Goal: Task Accomplishment & Management: Use online tool/utility

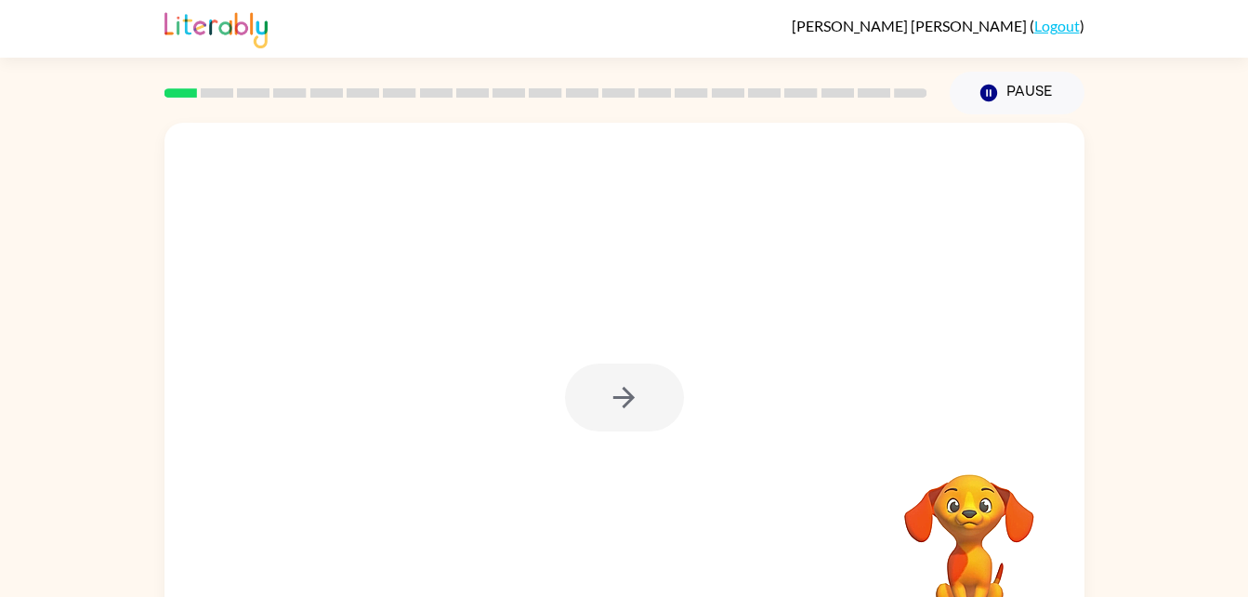
click at [541, 312] on div at bounding box center [624, 388] width 920 height 531
click at [621, 400] on icon "button" at bounding box center [624, 397] width 33 height 33
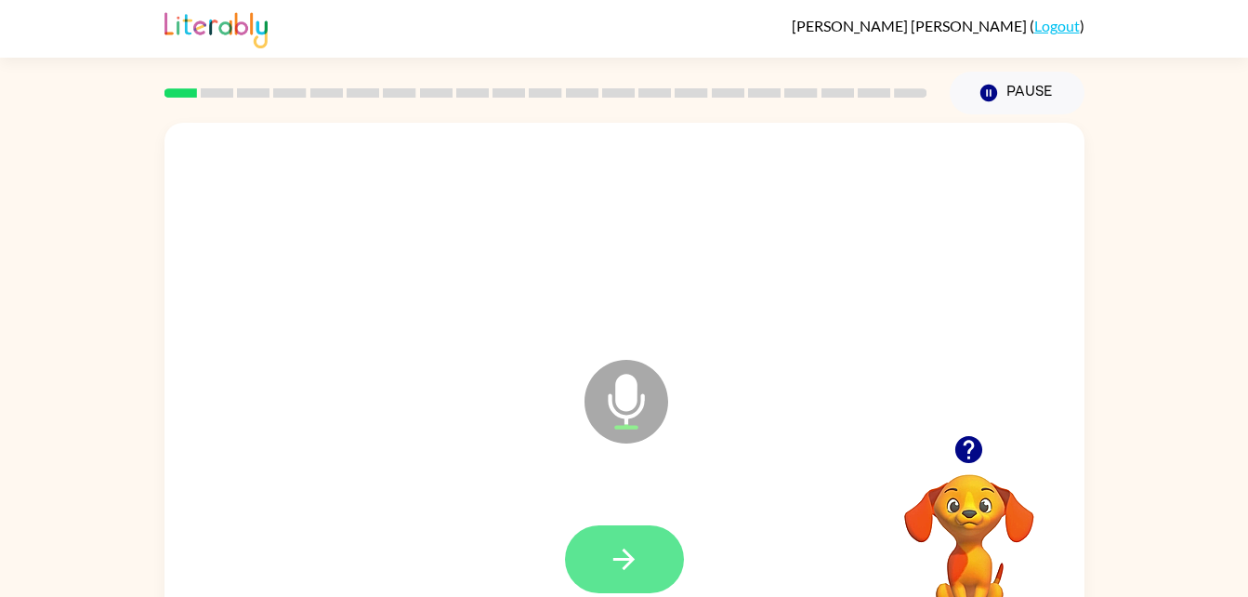
click at [611, 578] on button "button" at bounding box center [624, 559] width 119 height 68
click at [616, 550] on icon "button" at bounding box center [624, 559] width 33 height 33
click at [637, 584] on button "button" at bounding box center [624, 559] width 119 height 68
click at [969, 444] on icon "button" at bounding box center [968, 449] width 27 height 27
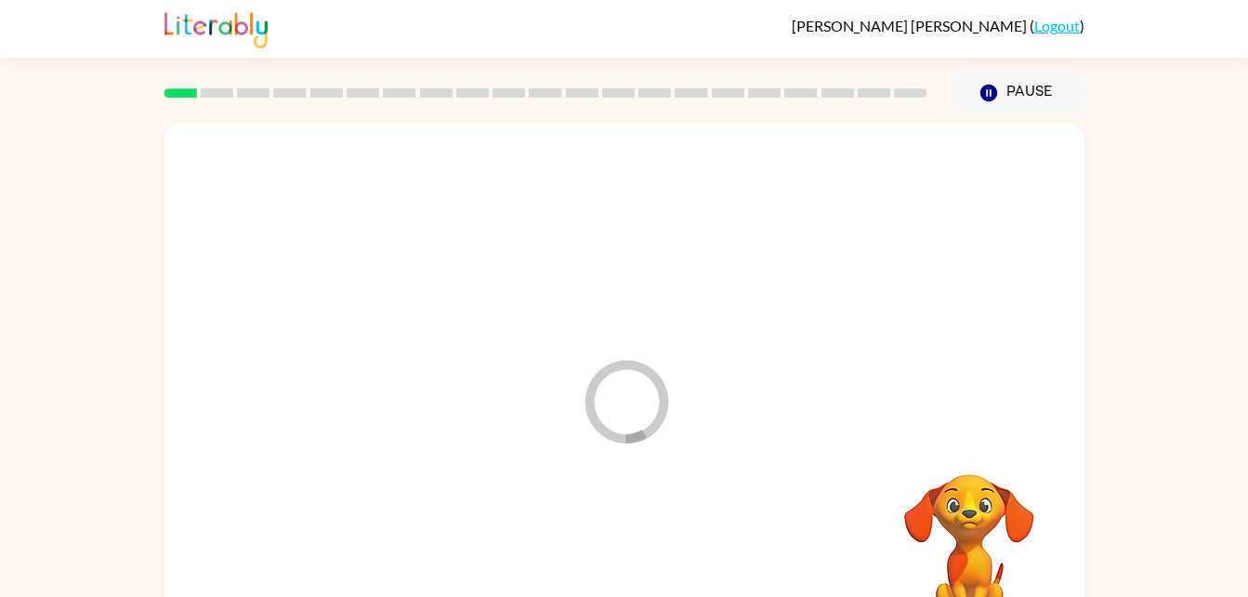
click at [608, 555] on div at bounding box center [624, 559] width 883 height 152
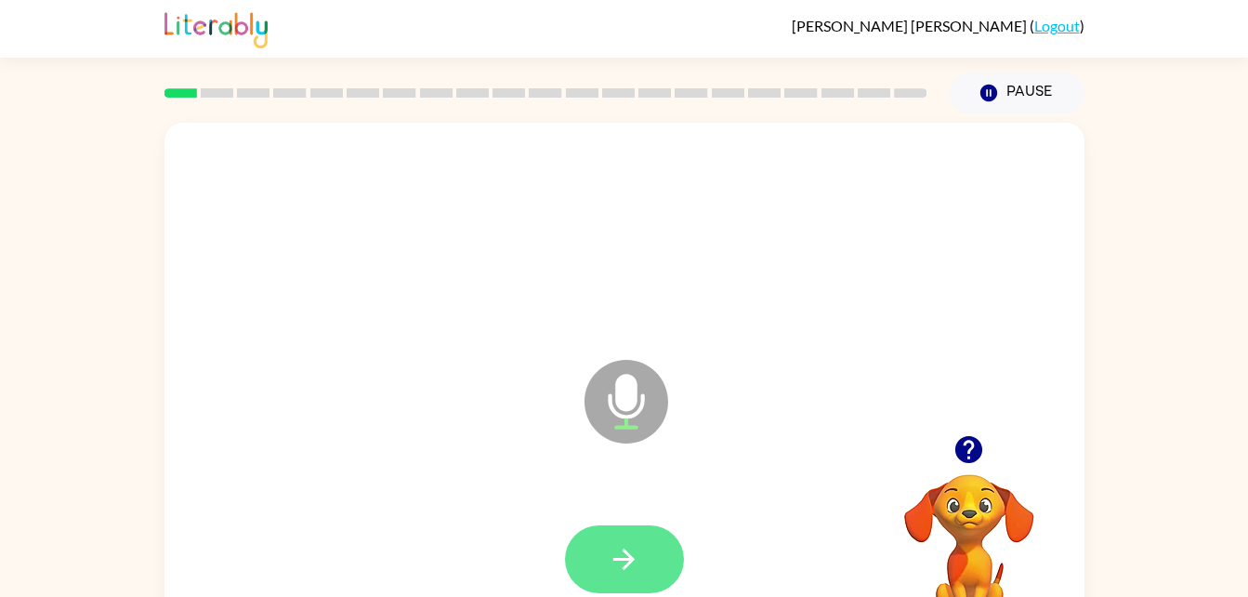
click at [614, 545] on icon "button" at bounding box center [624, 559] width 33 height 33
click at [601, 575] on button "button" at bounding box center [624, 559] width 119 height 68
click at [606, 579] on button "button" at bounding box center [624, 559] width 119 height 68
click at [636, 556] on icon "button" at bounding box center [624, 559] width 33 height 33
click at [602, 587] on button "button" at bounding box center [624, 559] width 119 height 68
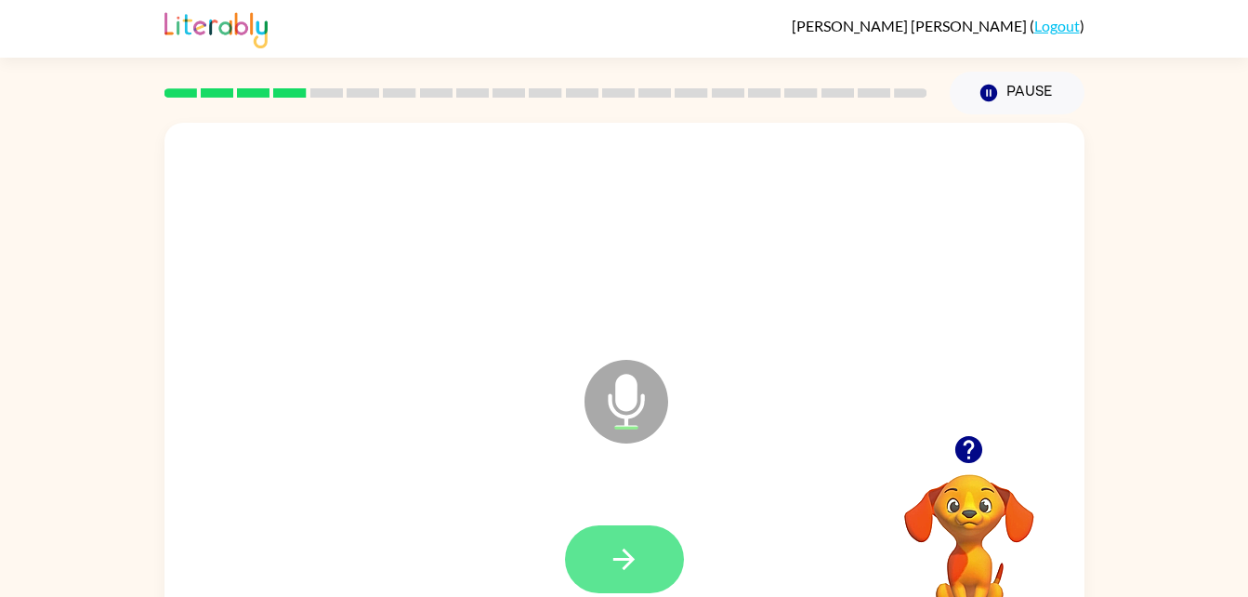
click at [596, 564] on button "button" at bounding box center [624, 559] width 119 height 68
click at [624, 581] on button "button" at bounding box center [624, 559] width 119 height 68
click at [642, 553] on button "button" at bounding box center [624, 559] width 119 height 68
click at [631, 571] on icon "button" at bounding box center [624, 559] width 33 height 33
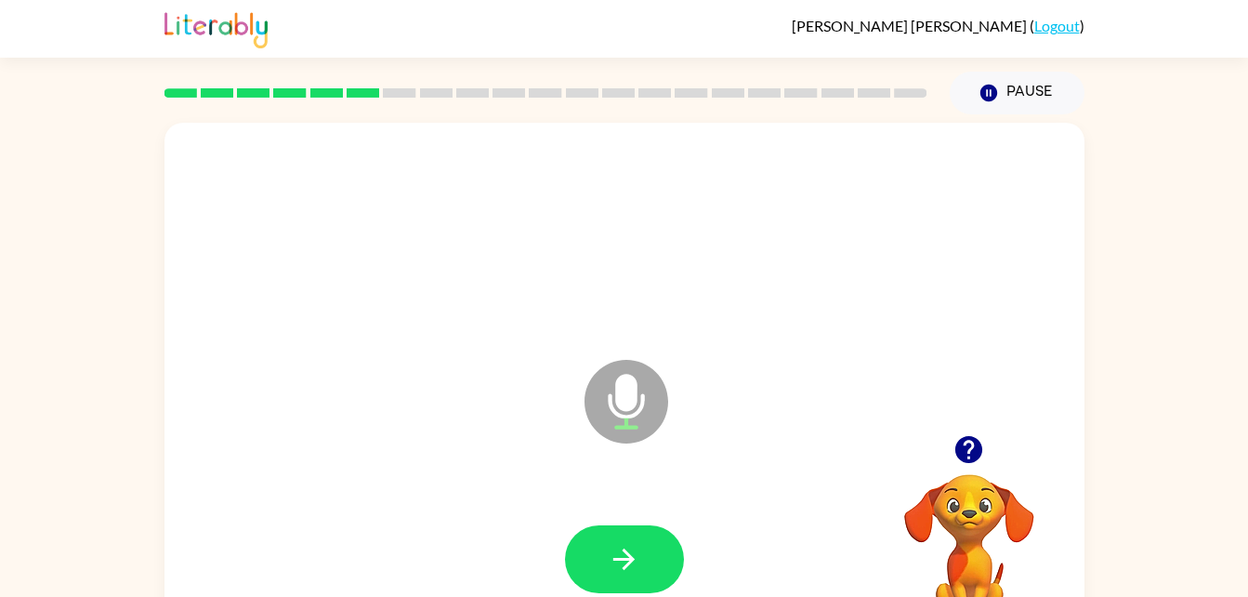
click at [787, 453] on icon "Microphone The Microphone is here when it is your turn to talk" at bounding box center [719, 424] width 279 height 139
click at [607, 560] on button "button" at bounding box center [624, 559] width 119 height 68
click at [612, 570] on icon "button" at bounding box center [624, 559] width 33 height 33
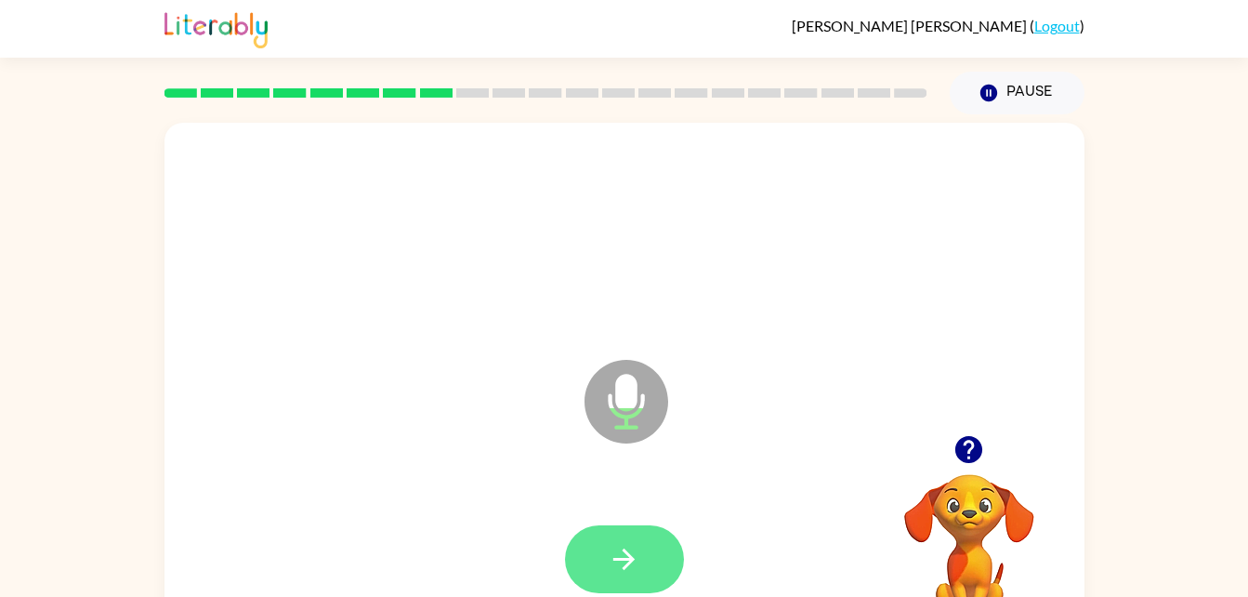
click at [615, 562] on icon "button" at bounding box center [624, 559] width 33 height 33
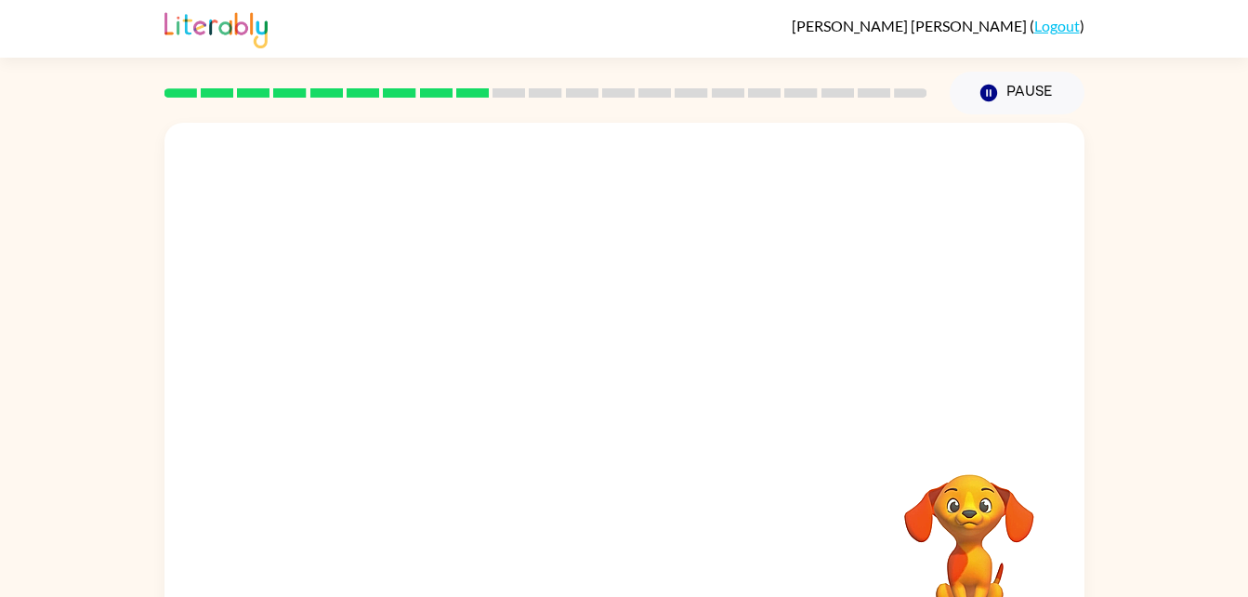
click at [1150, 520] on div "Your browser must support playing .mp4 files to use Literably. Please try using…" at bounding box center [624, 383] width 1248 height 539
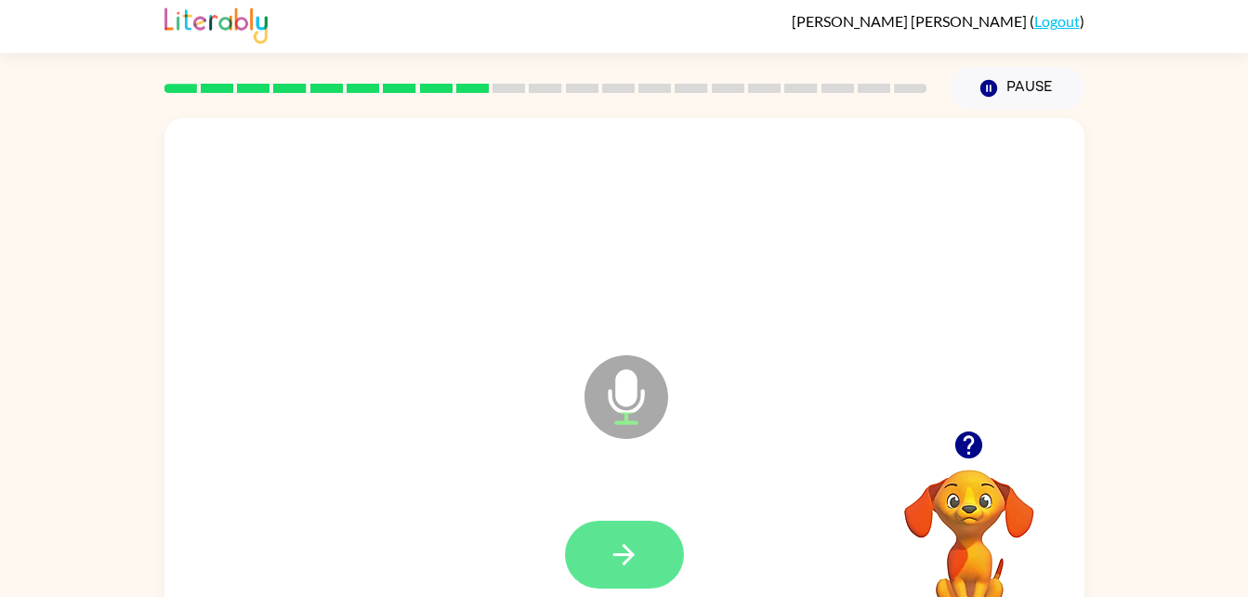
click at [616, 571] on button "button" at bounding box center [624, 554] width 119 height 68
click at [604, 553] on button "button" at bounding box center [624, 554] width 119 height 68
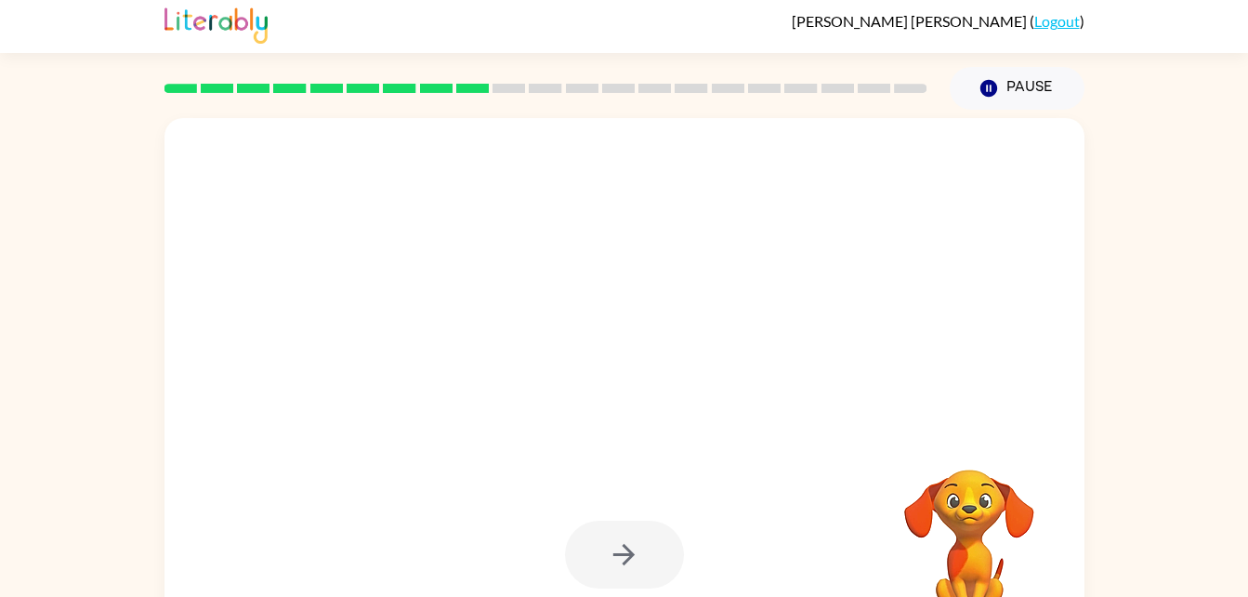
click at [604, 553] on div at bounding box center [624, 554] width 119 height 68
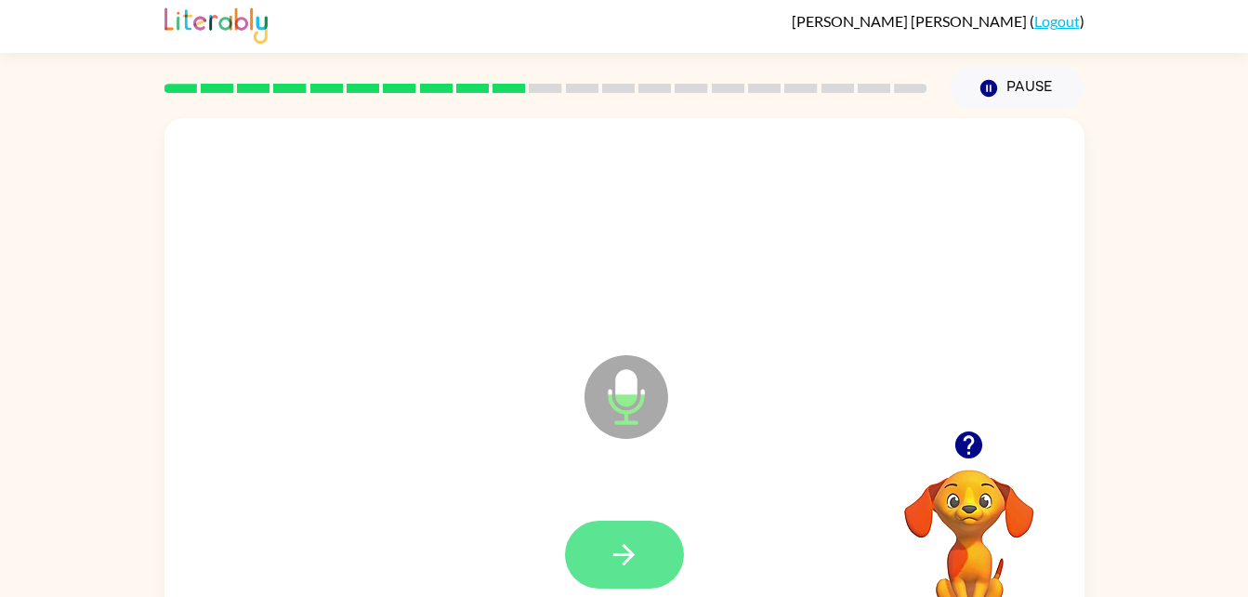
click at [601, 557] on button "button" at bounding box center [624, 554] width 119 height 68
click at [614, 581] on button "button" at bounding box center [624, 554] width 119 height 68
click at [602, 531] on button "button" at bounding box center [624, 554] width 119 height 68
click at [636, 565] on icon "button" at bounding box center [624, 554] width 33 height 33
click at [617, 566] on icon "button" at bounding box center [624, 554] width 33 height 33
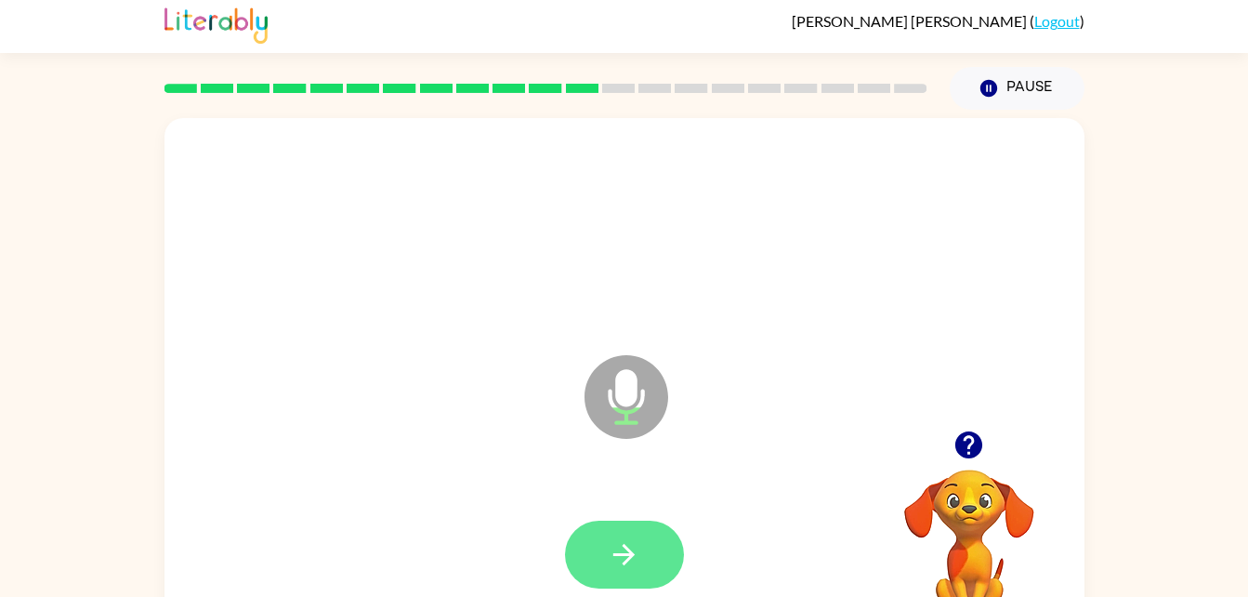
click at [622, 557] on icon "button" at bounding box center [624, 554] width 33 height 33
click at [573, 580] on div at bounding box center [624, 554] width 119 height 68
click at [648, 539] on button "button" at bounding box center [624, 554] width 119 height 68
click at [630, 574] on button "button" at bounding box center [624, 554] width 119 height 68
click at [608, 550] on icon "button" at bounding box center [624, 554] width 33 height 33
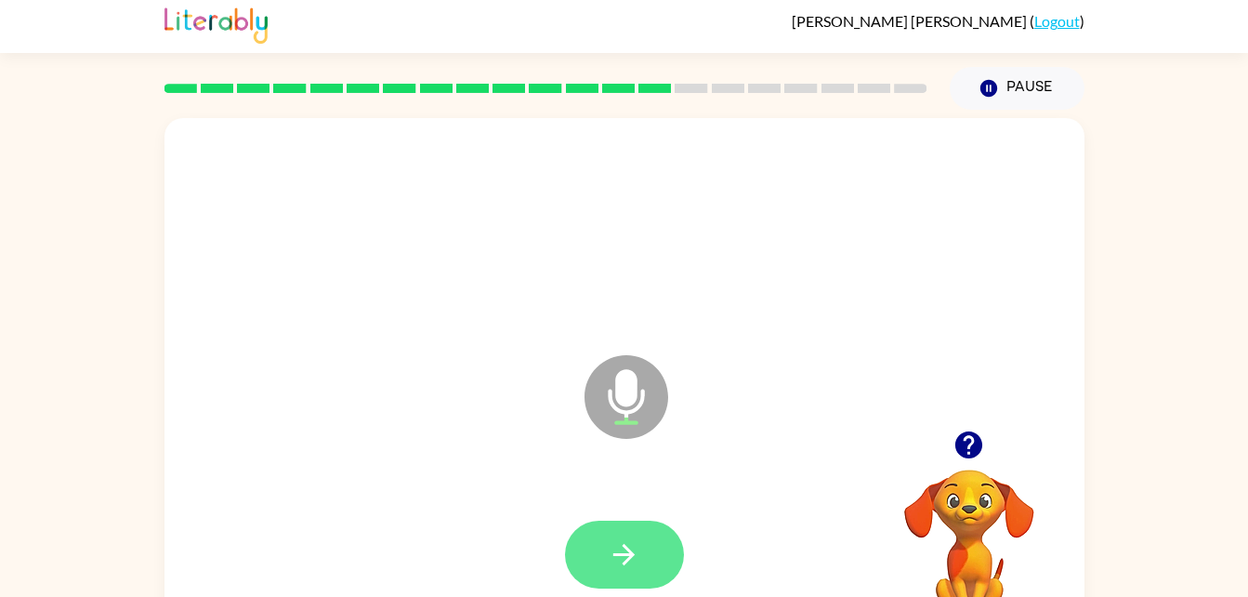
click at [597, 578] on button "button" at bounding box center [624, 554] width 119 height 68
click at [621, 587] on button "button" at bounding box center [624, 554] width 119 height 68
click at [634, 532] on button "button" at bounding box center [624, 554] width 119 height 68
click at [602, 564] on button "button" at bounding box center [624, 554] width 119 height 68
click at [656, 546] on button "button" at bounding box center [624, 554] width 119 height 68
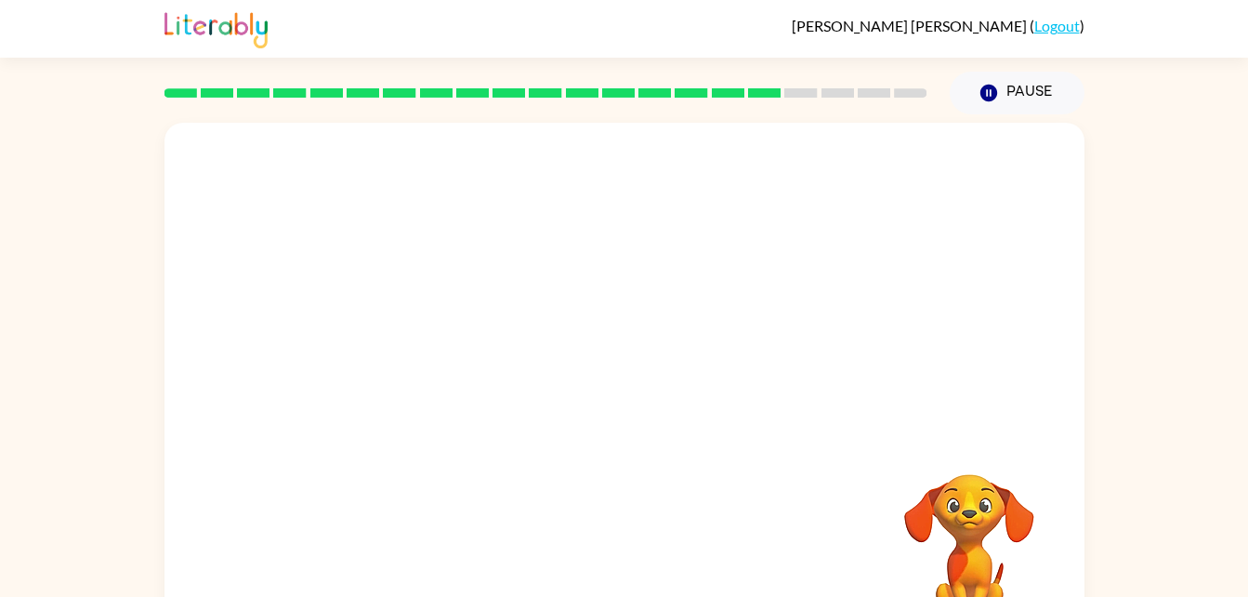
click at [962, 507] on video "Your browser must support playing .mp4 files to use Literably. Please try using…" at bounding box center [969, 538] width 186 height 186
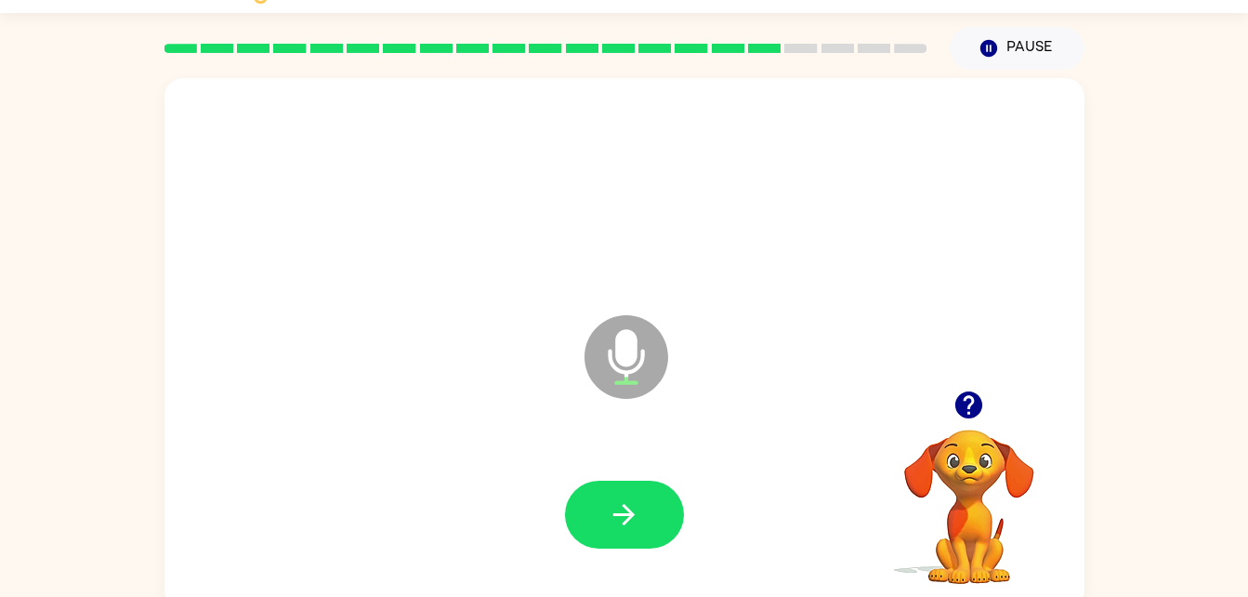
scroll to position [57, 0]
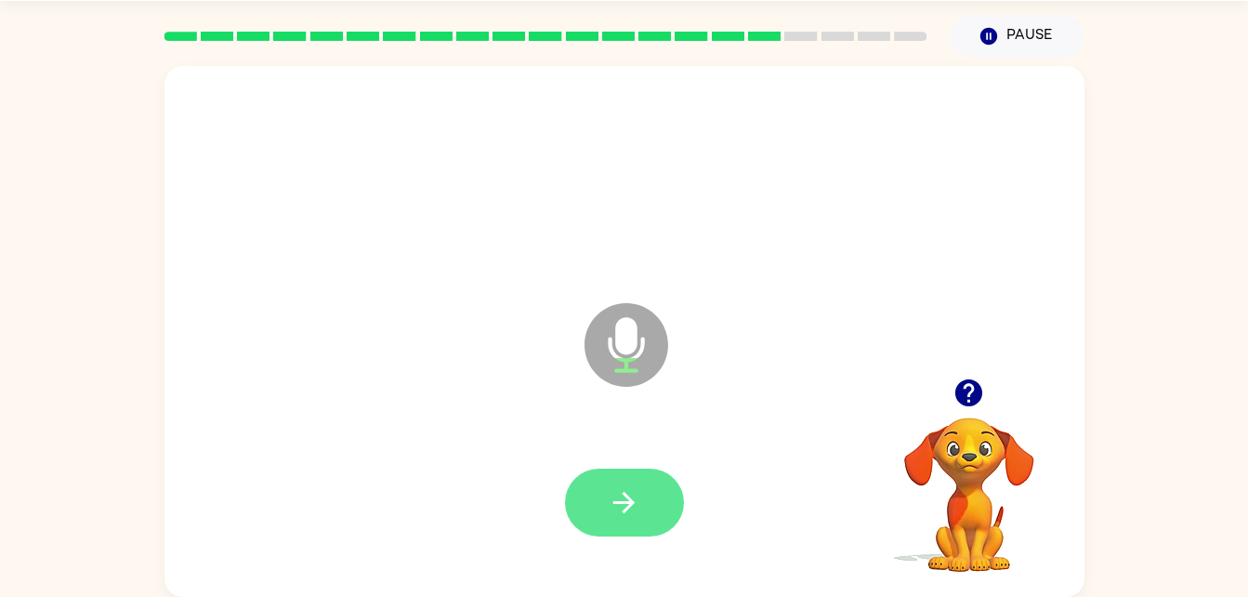
click at [620, 506] on icon "button" at bounding box center [624, 502] width 33 height 33
click at [604, 495] on button "button" at bounding box center [624, 502] width 119 height 68
click at [625, 502] on icon "button" at bounding box center [623, 502] width 21 height 21
click at [643, 508] on button "button" at bounding box center [624, 502] width 119 height 68
click at [637, 532] on button "button" at bounding box center [624, 502] width 119 height 68
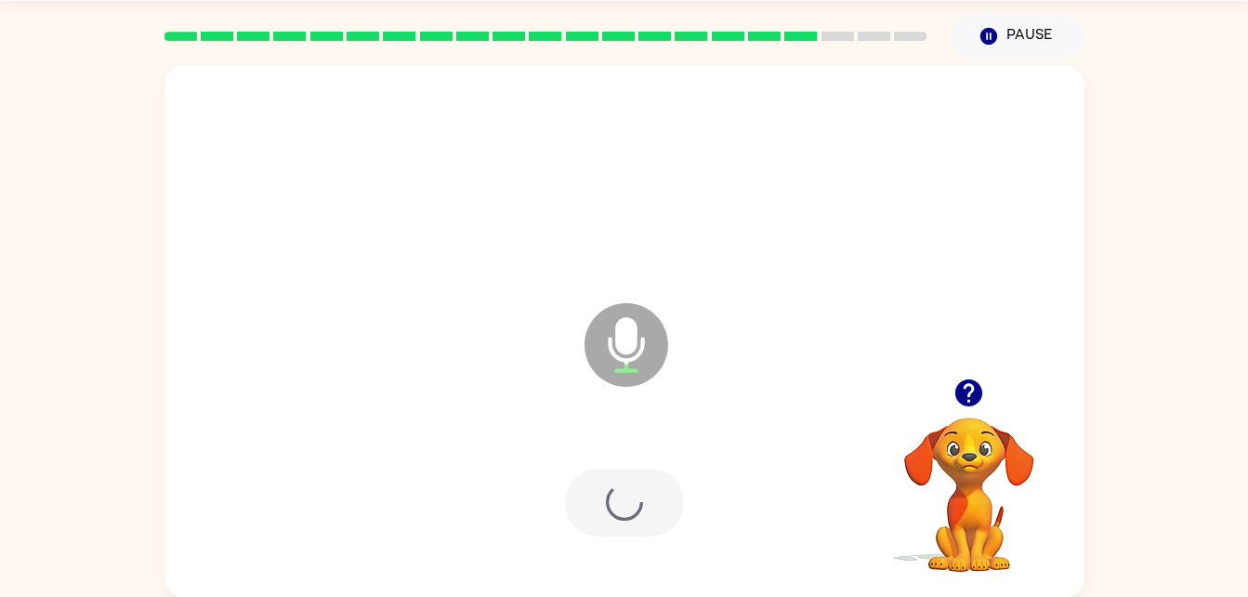
click at [619, 538] on div at bounding box center [624, 502] width 883 height 152
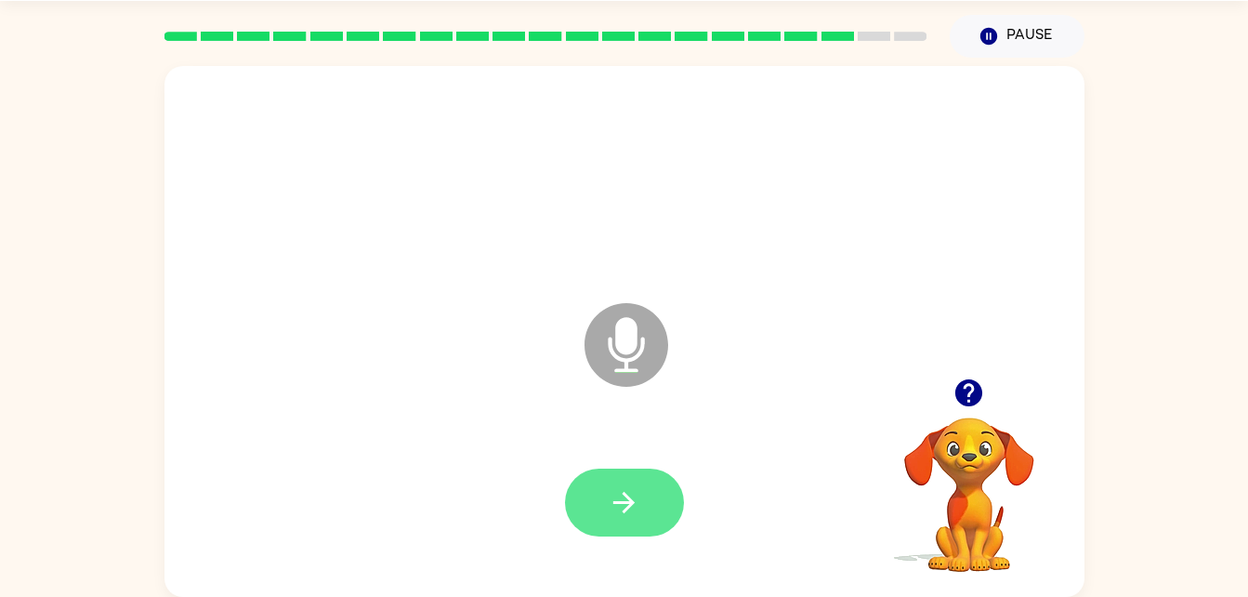
click at [634, 513] on icon "button" at bounding box center [624, 502] width 33 height 33
click at [631, 503] on icon "button" at bounding box center [623, 502] width 21 height 21
click at [610, 518] on button "button" at bounding box center [624, 502] width 119 height 68
click at [630, 510] on icon "button" at bounding box center [624, 502] width 33 height 33
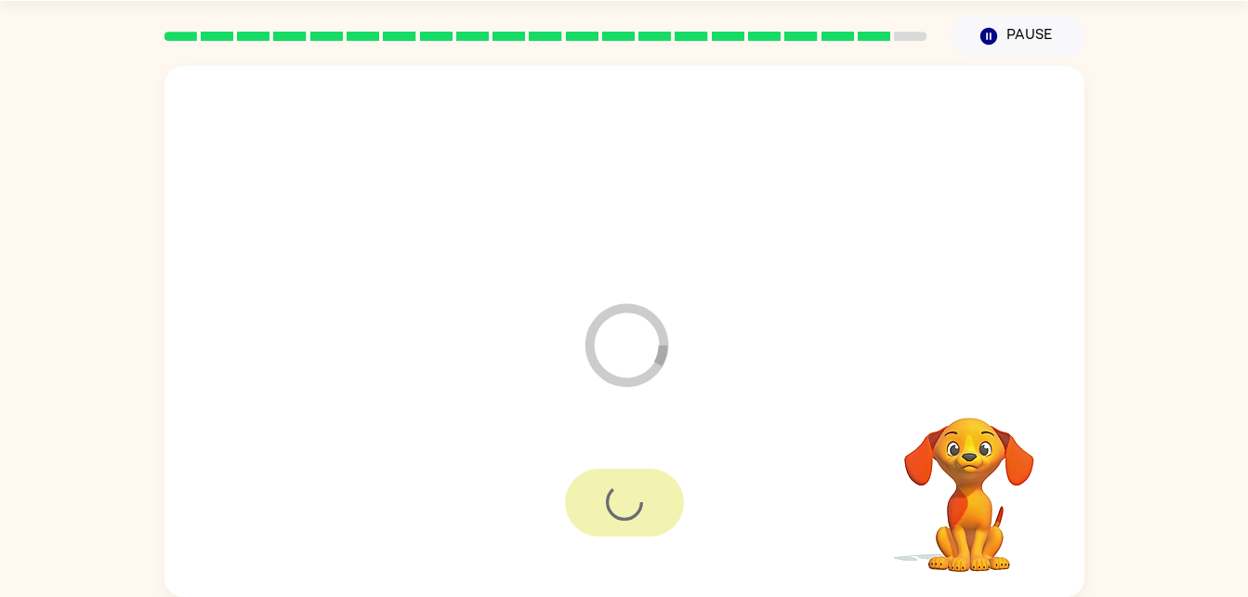
scroll to position [23, 0]
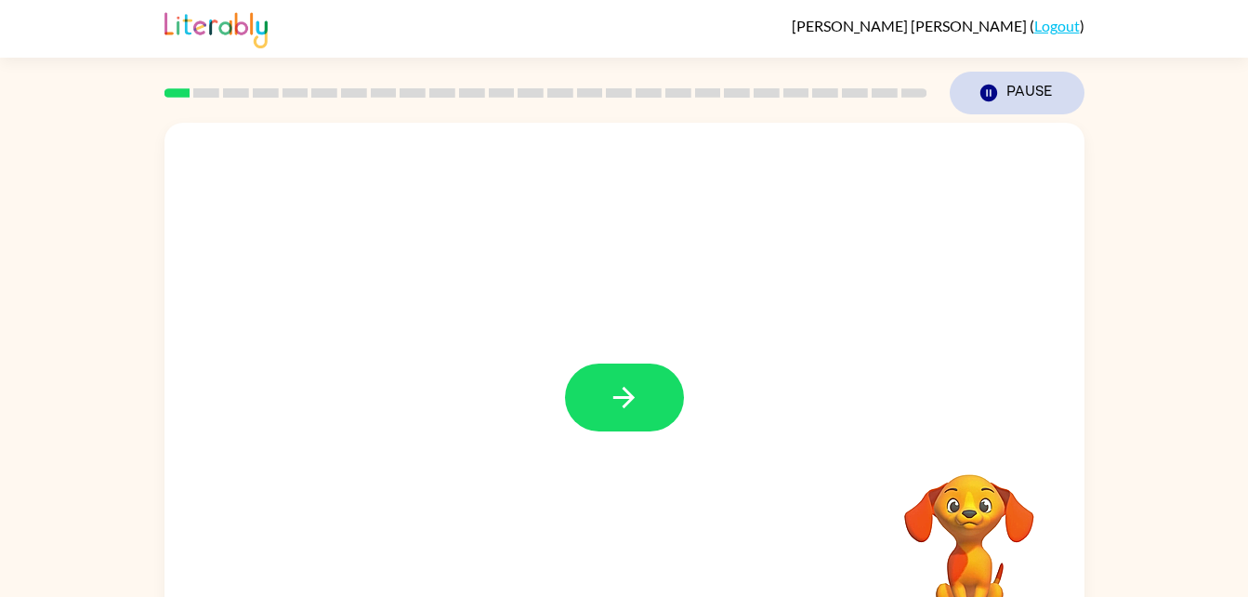
click at [983, 95] on icon "button" at bounding box center [987, 93] width 17 height 17
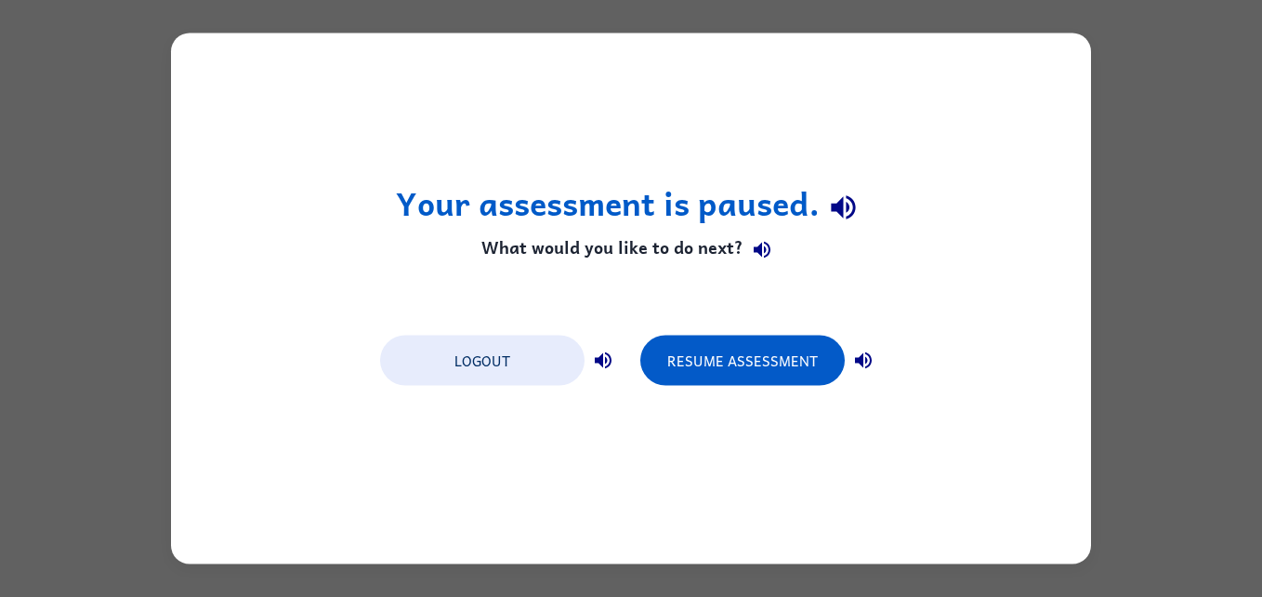
click at [1156, 170] on div "Your assessment is paused. What would you like to do next? Logout Resume Assess…" at bounding box center [631, 298] width 1262 height 597
click at [685, 337] on button "Resume Assessment" at bounding box center [742, 360] width 204 height 50
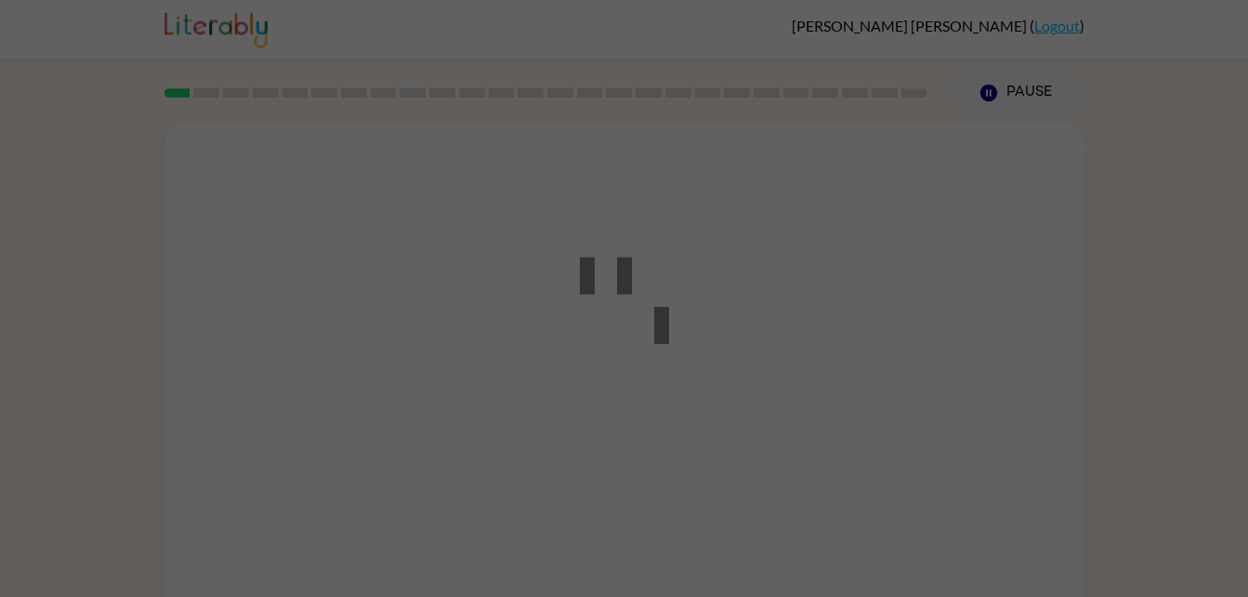
click at [662, 341] on icon at bounding box center [624, 287] width 89 height 111
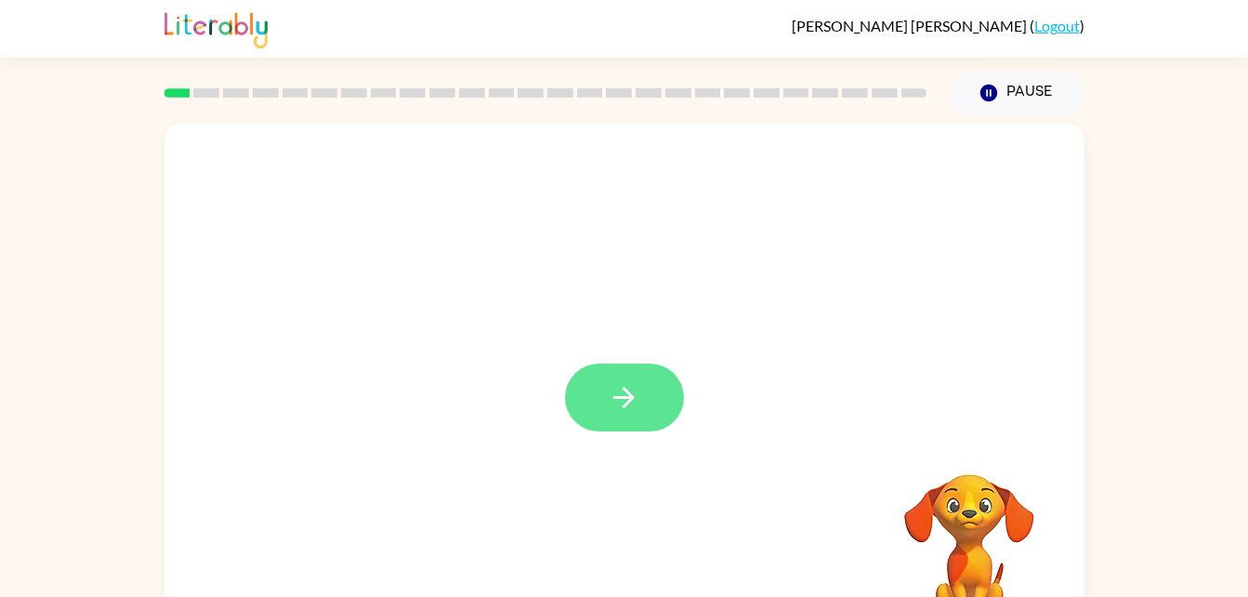
click at [636, 371] on button "button" at bounding box center [624, 397] width 119 height 68
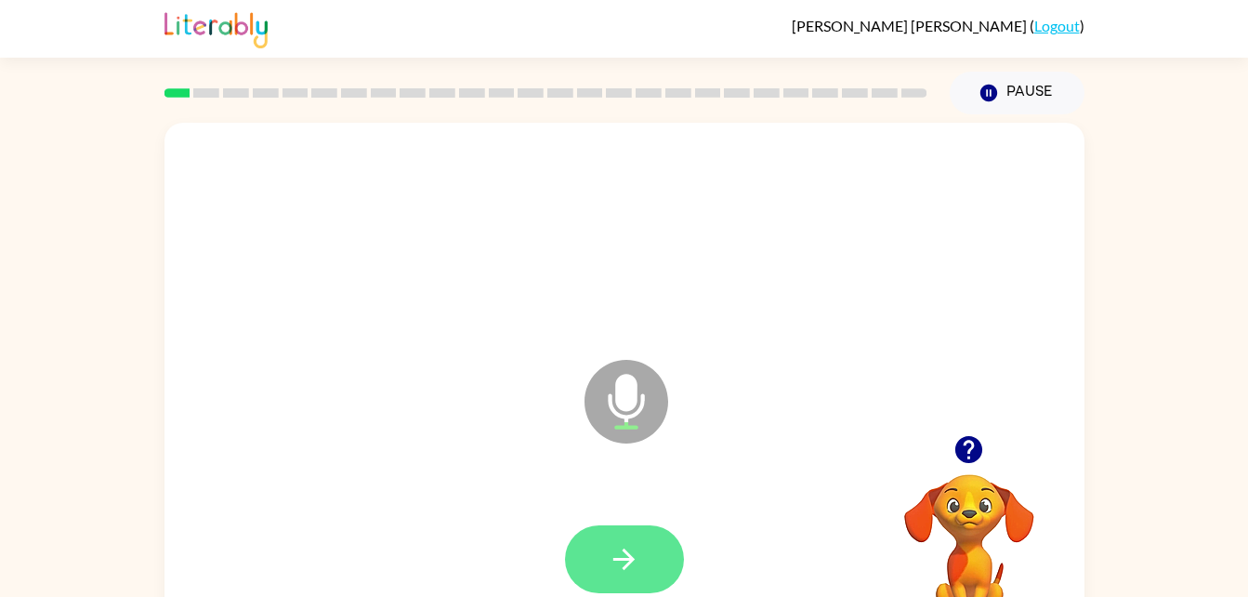
click at [599, 566] on button "button" at bounding box center [624, 559] width 119 height 68
click at [584, 584] on button "button" at bounding box center [624, 559] width 119 height 68
click at [637, 538] on button "button" at bounding box center [624, 559] width 119 height 68
click at [610, 568] on icon "button" at bounding box center [624, 559] width 33 height 33
click at [597, 547] on button "button" at bounding box center [624, 559] width 119 height 68
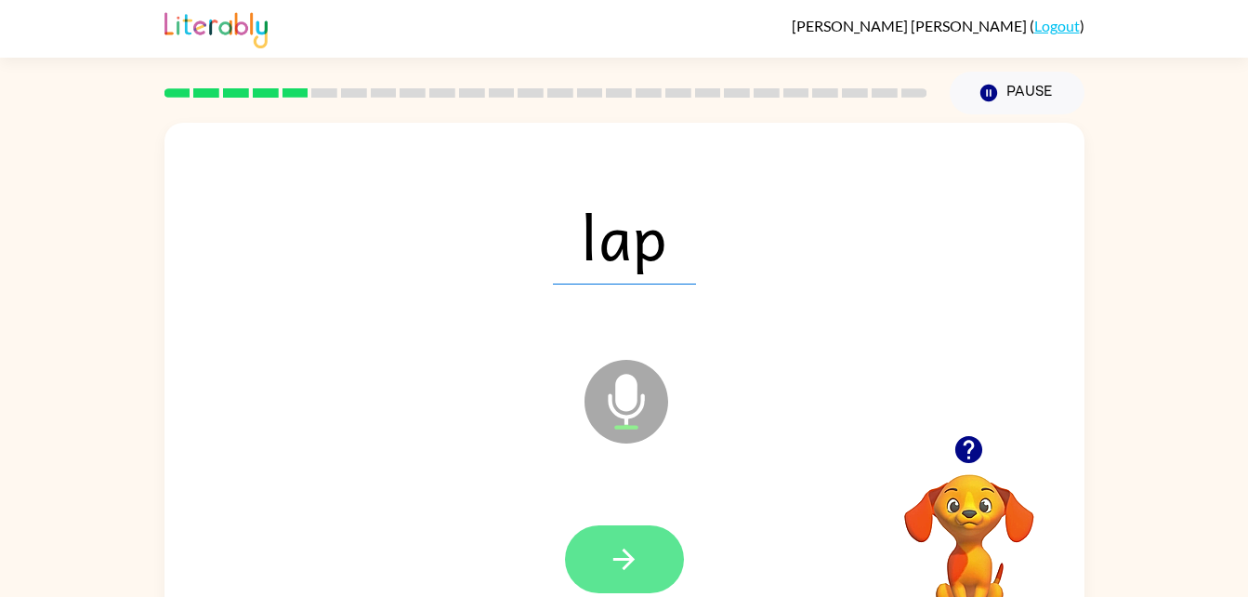
click at [597, 557] on button "button" at bounding box center [624, 559] width 119 height 68
click at [613, 572] on icon "button" at bounding box center [624, 559] width 33 height 33
click at [611, 546] on icon "button" at bounding box center [624, 559] width 33 height 33
click at [608, 564] on icon "button" at bounding box center [624, 559] width 33 height 33
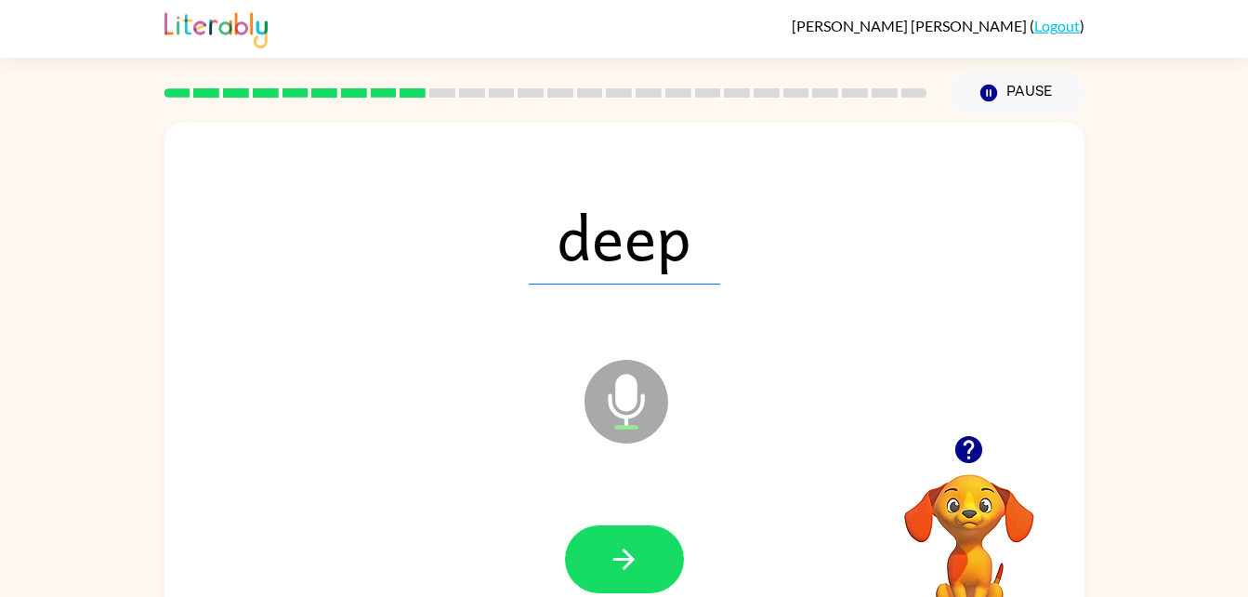
click at [549, 559] on div at bounding box center [624, 559] width 883 height 152
click at [630, 565] on icon "button" at bounding box center [624, 559] width 33 height 33
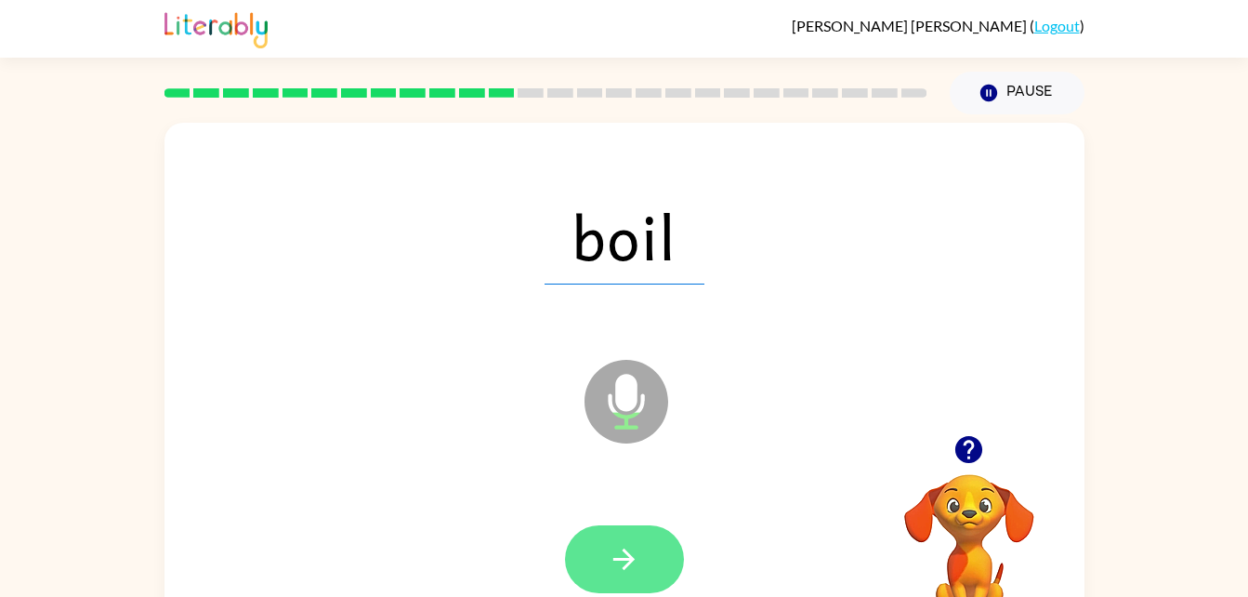
click at [583, 567] on button "button" at bounding box center [624, 559] width 119 height 68
click at [633, 562] on icon "button" at bounding box center [624, 559] width 33 height 33
click at [634, 562] on icon "button" at bounding box center [624, 559] width 33 height 33
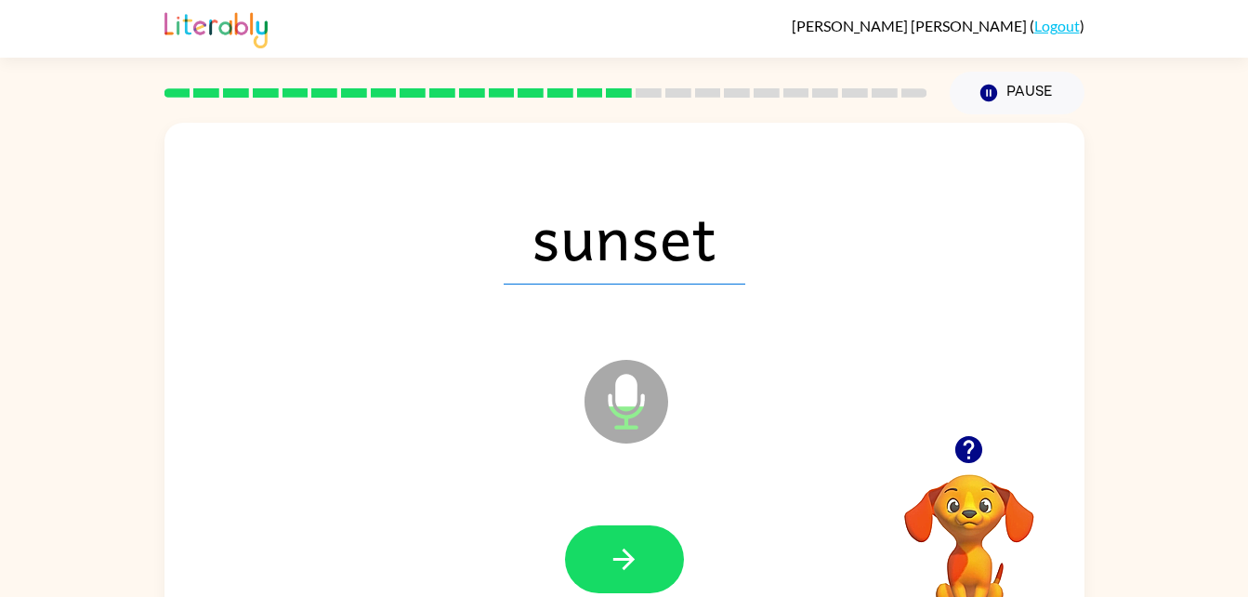
click at [601, 404] on icon at bounding box center [626, 402] width 84 height 84
click at [575, 453] on div "sunset Microphone The Microphone is here when it is your turn to talk" at bounding box center [624, 388] width 920 height 531
click at [616, 556] on icon "button" at bounding box center [624, 559] width 33 height 33
click at [630, 569] on div at bounding box center [624, 559] width 119 height 68
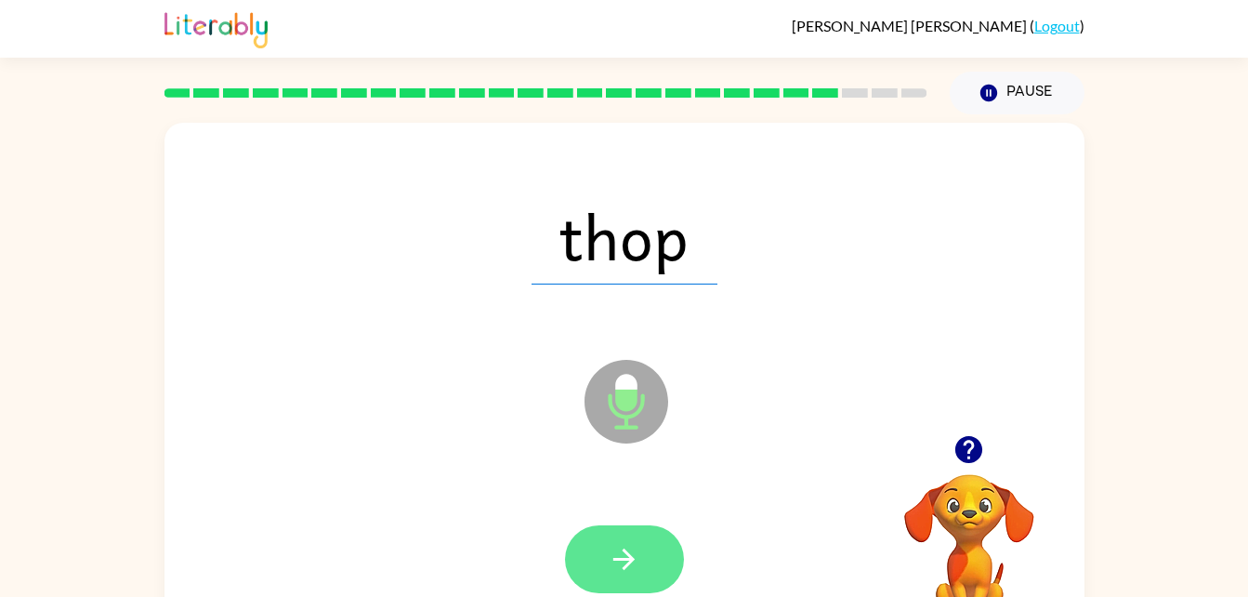
click at [611, 568] on icon "button" at bounding box center [624, 559] width 33 height 33
click at [623, 556] on icon "button" at bounding box center [624, 559] width 33 height 33
click at [632, 544] on icon "button" at bounding box center [624, 559] width 33 height 33
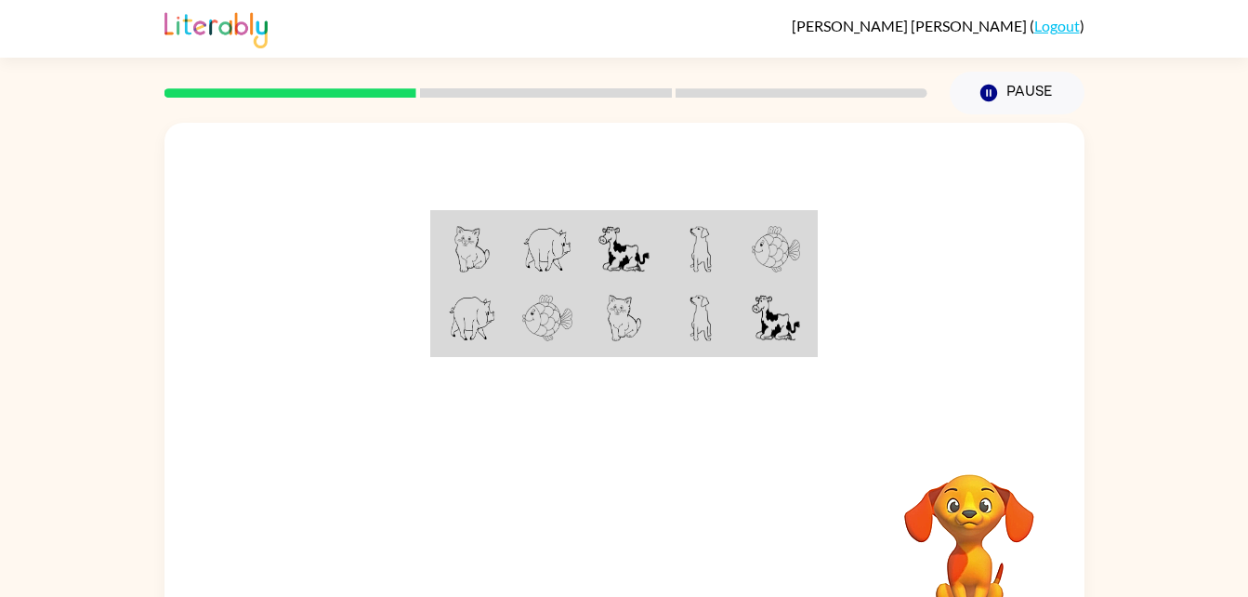
click at [569, 240] on img at bounding box center [547, 249] width 50 height 46
click at [595, 259] on td at bounding box center [623, 249] width 76 height 72
click at [609, 243] on img at bounding box center [623, 249] width 50 height 46
click at [662, 338] on td at bounding box center [700, 319] width 76 height 72
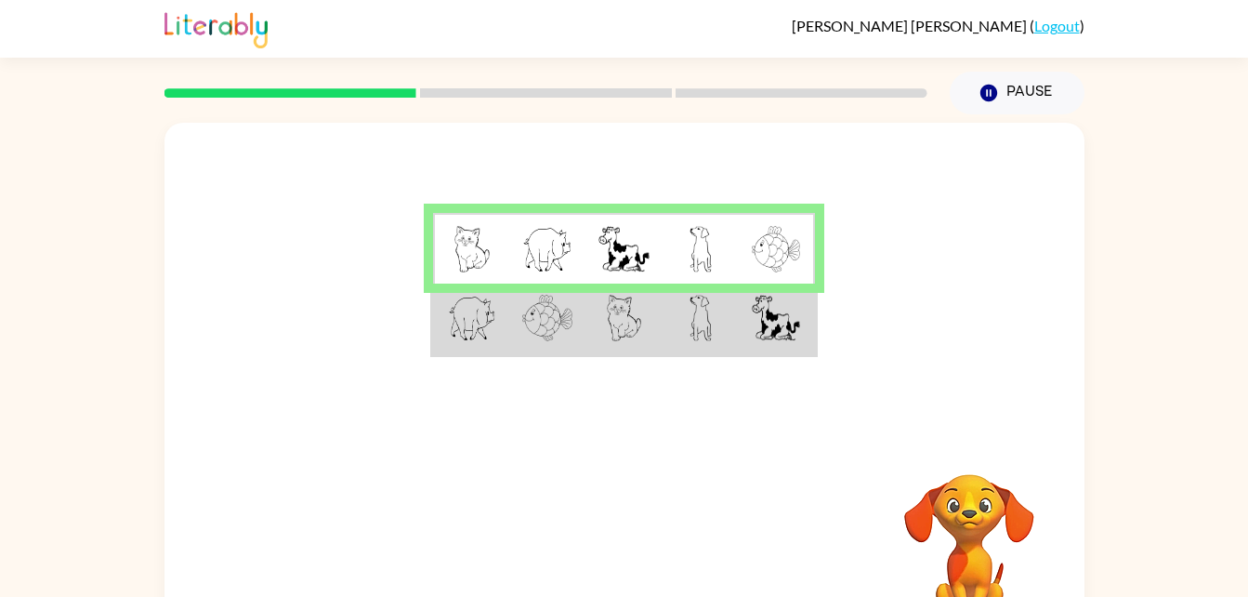
click at [556, 331] on img at bounding box center [547, 318] width 50 height 46
click at [570, 334] on img at bounding box center [547, 318] width 50 height 46
click at [595, 323] on td at bounding box center [623, 319] width 76 height 72
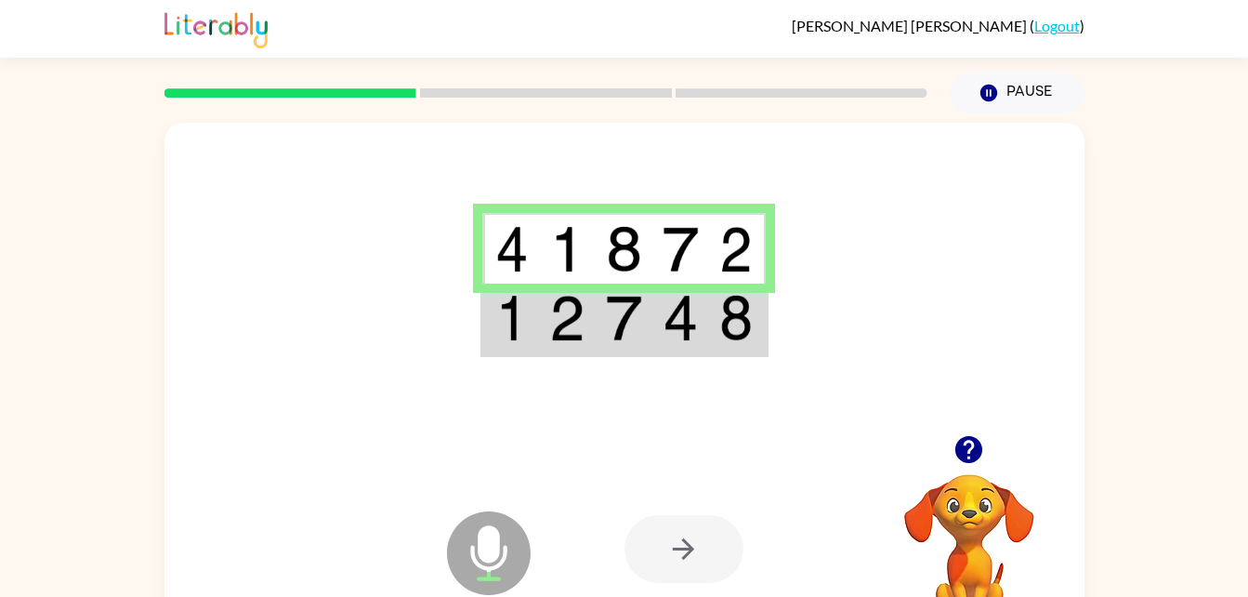
click at [580, 347] on td at bounding box center [567, 319] width 57 height 72
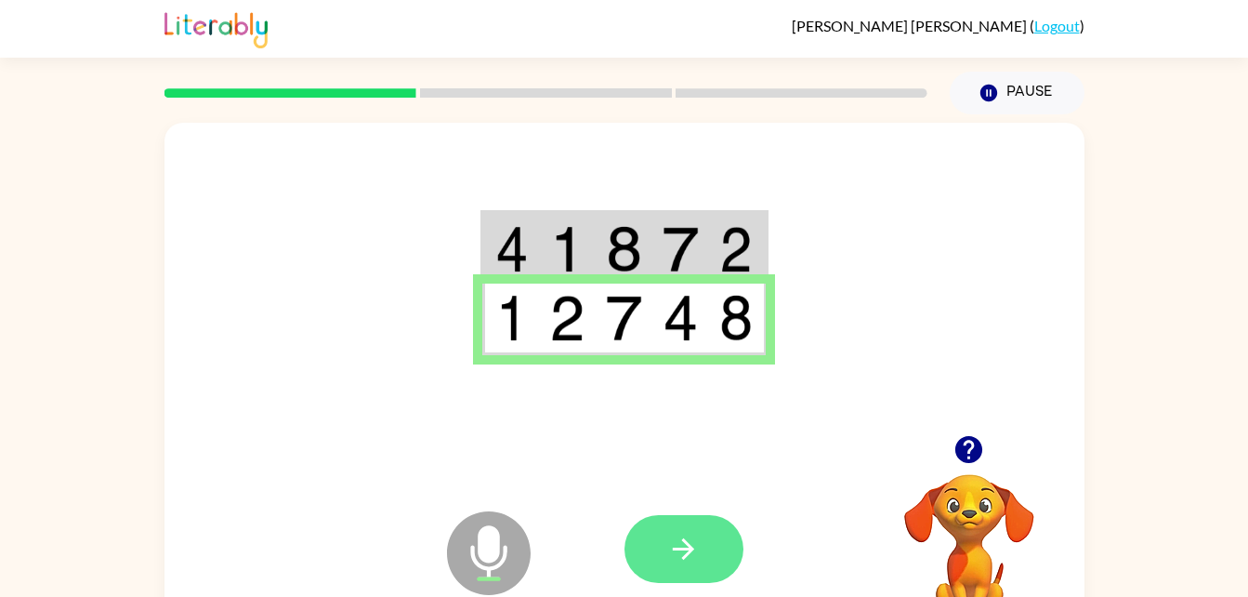
click at [660, 530] on button "button" at bounding box center [683, 549] width 119 height 68
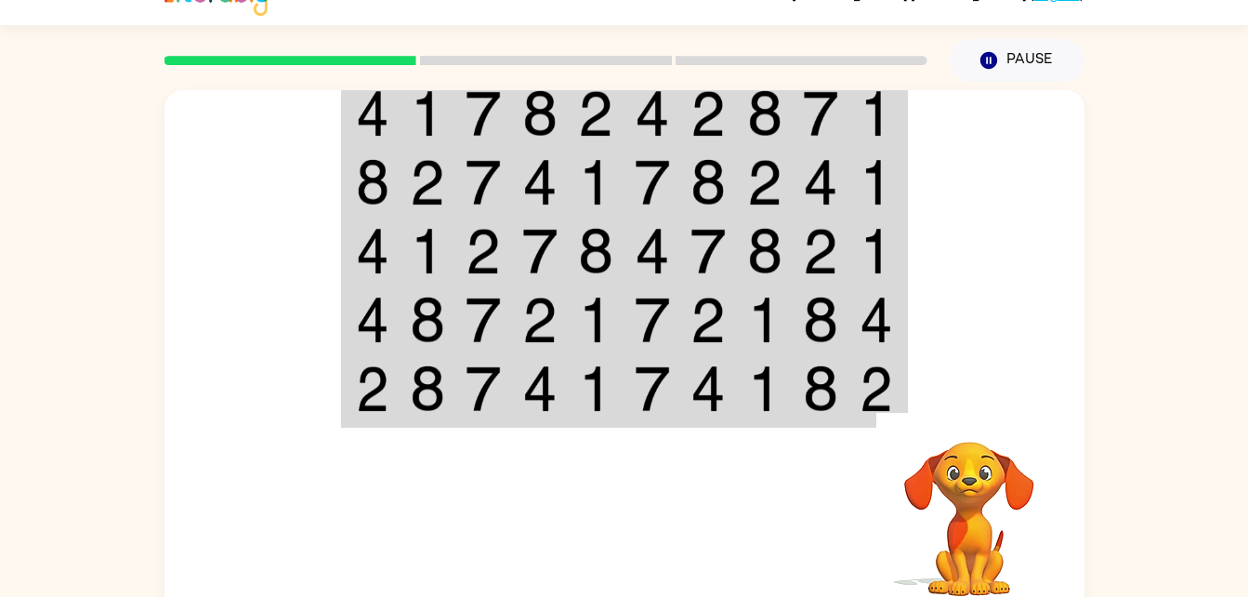
scroll to position [57, 0]
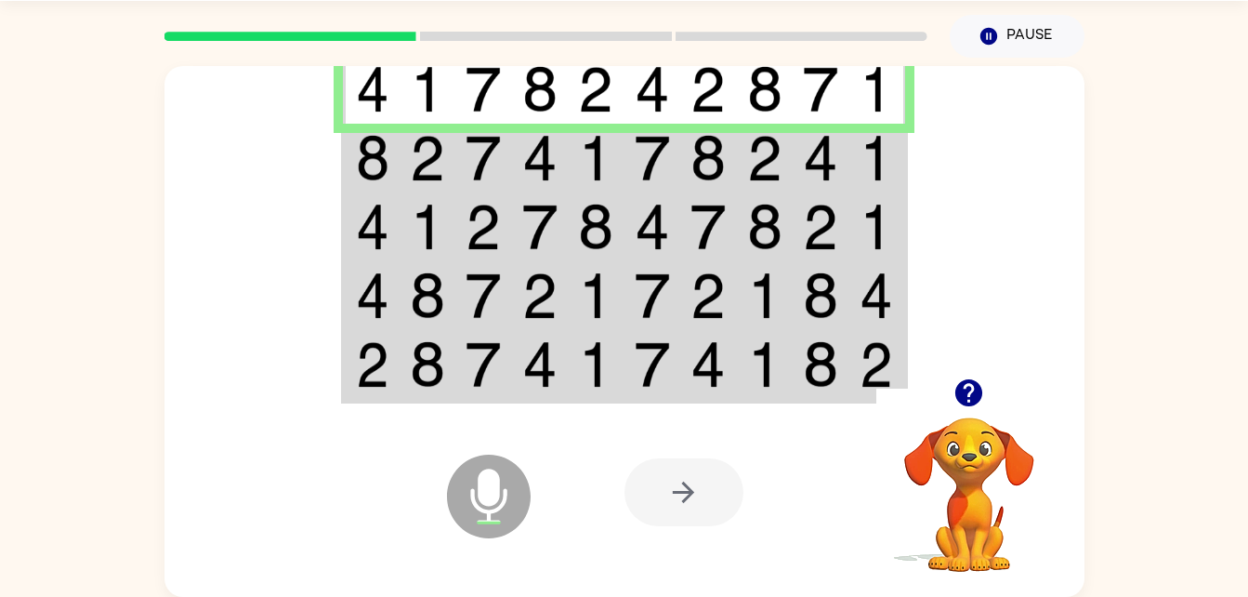
click at [434, 182] on td at bounding box center [428, 158] width 57 height 69
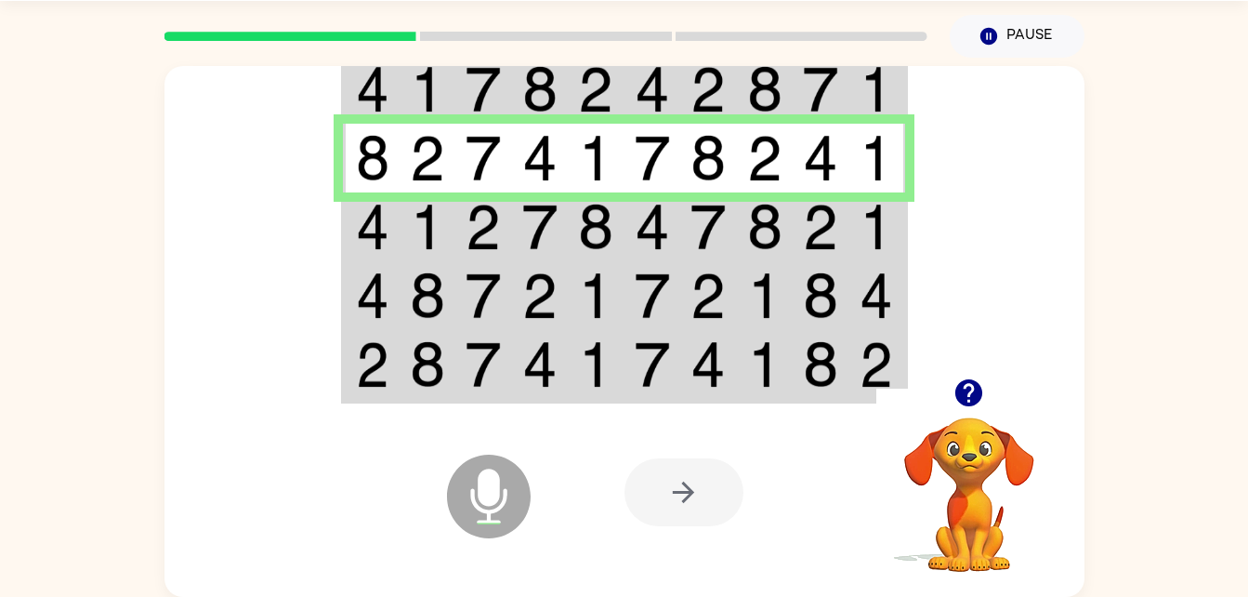
scroll to position [32, 0]
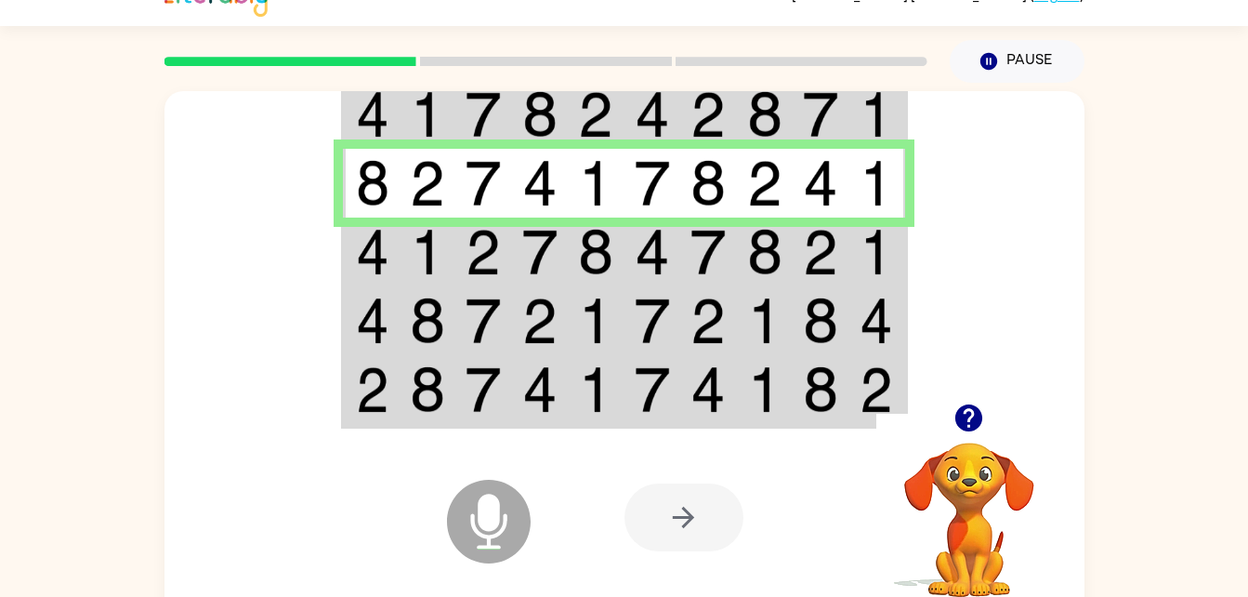
click at [440, 263] on img at bounding box center [427, 252] width 35 height 46
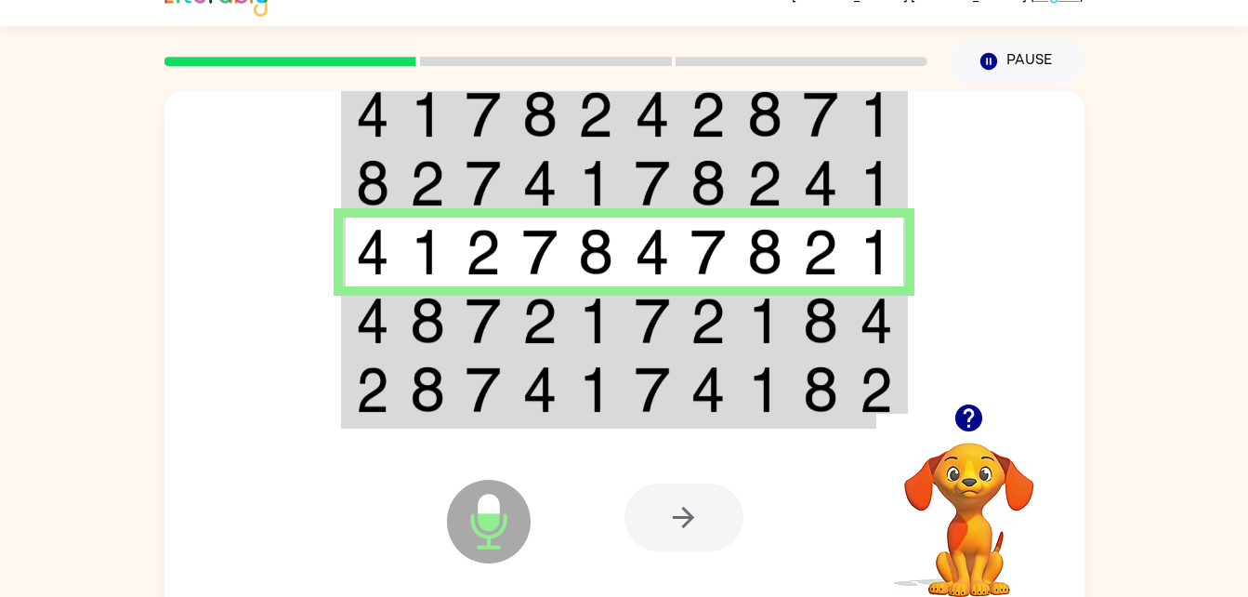
click at [681, 311] on td at bounding box center [708, 320] width 57 height 69
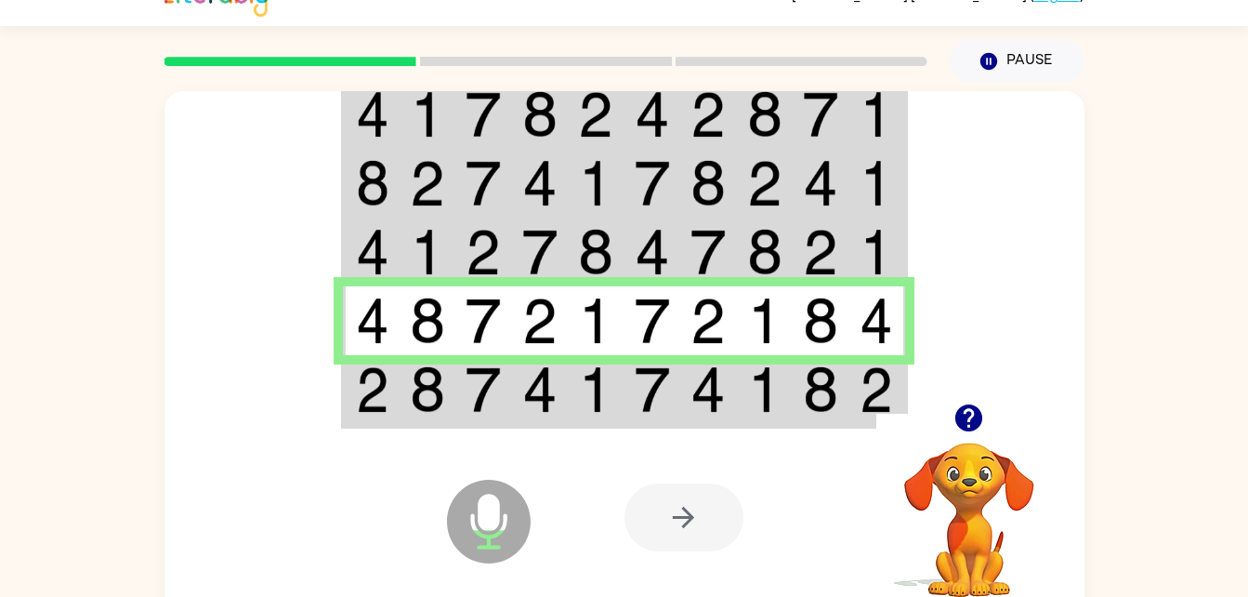
click at [542, 401] on img at bounding box center [539, 389] width 35 height 46
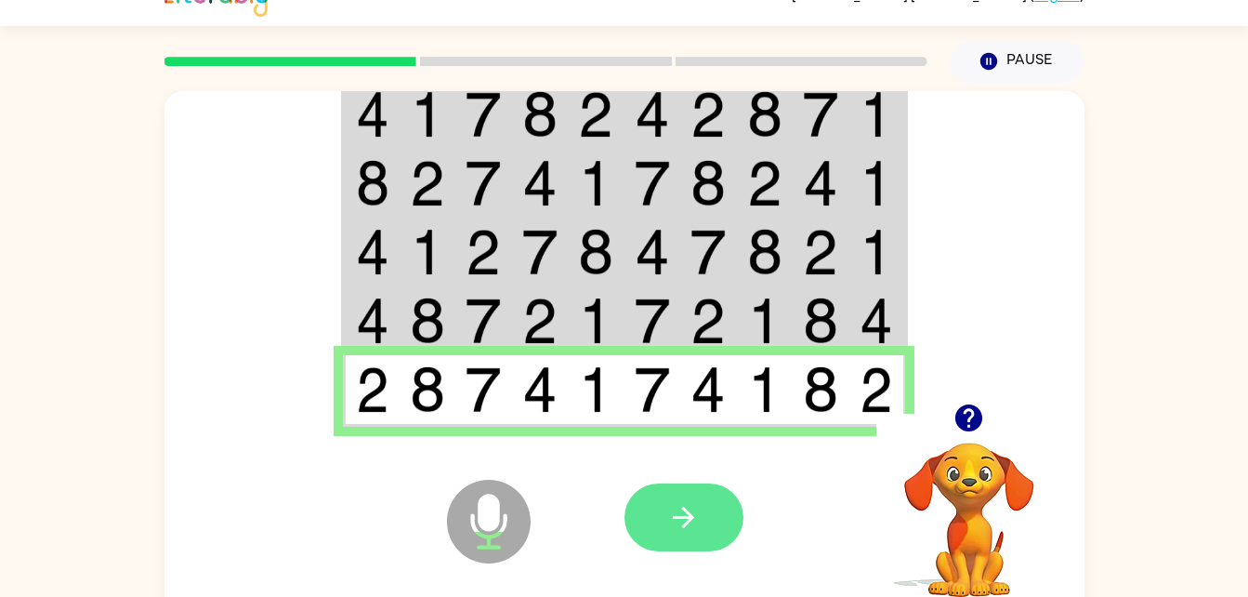
click at [667, 533] on icon "button" at bounding box center [683, 517] width 33 height 33
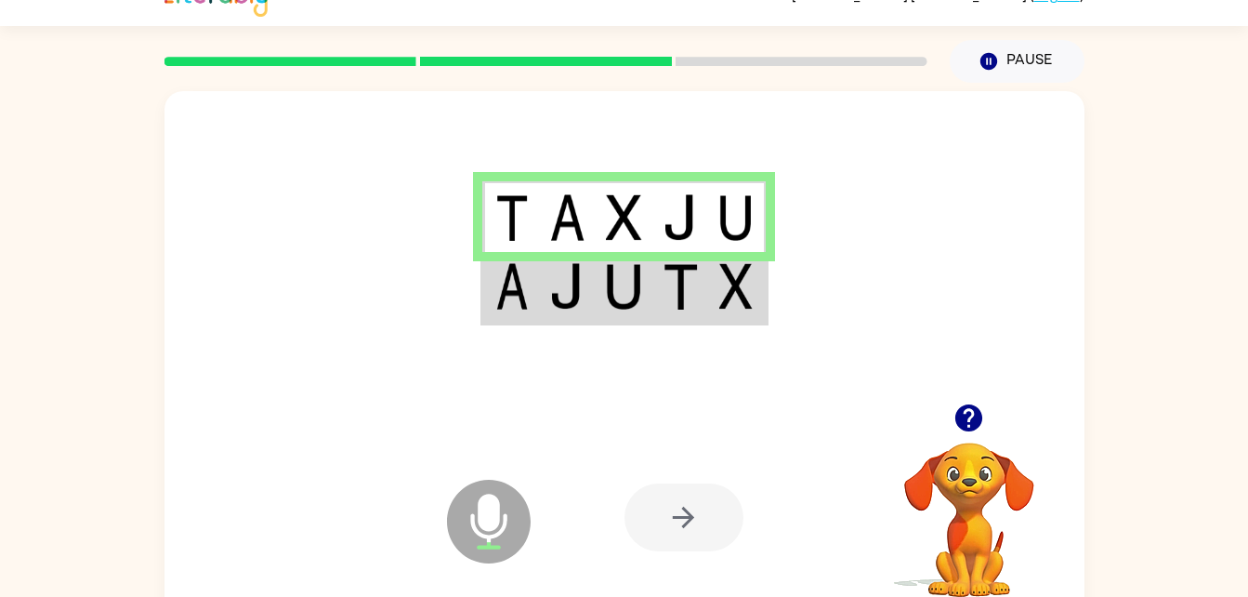
click at [617, 315] on td at bounding box center [624, 288] width 57 height 72
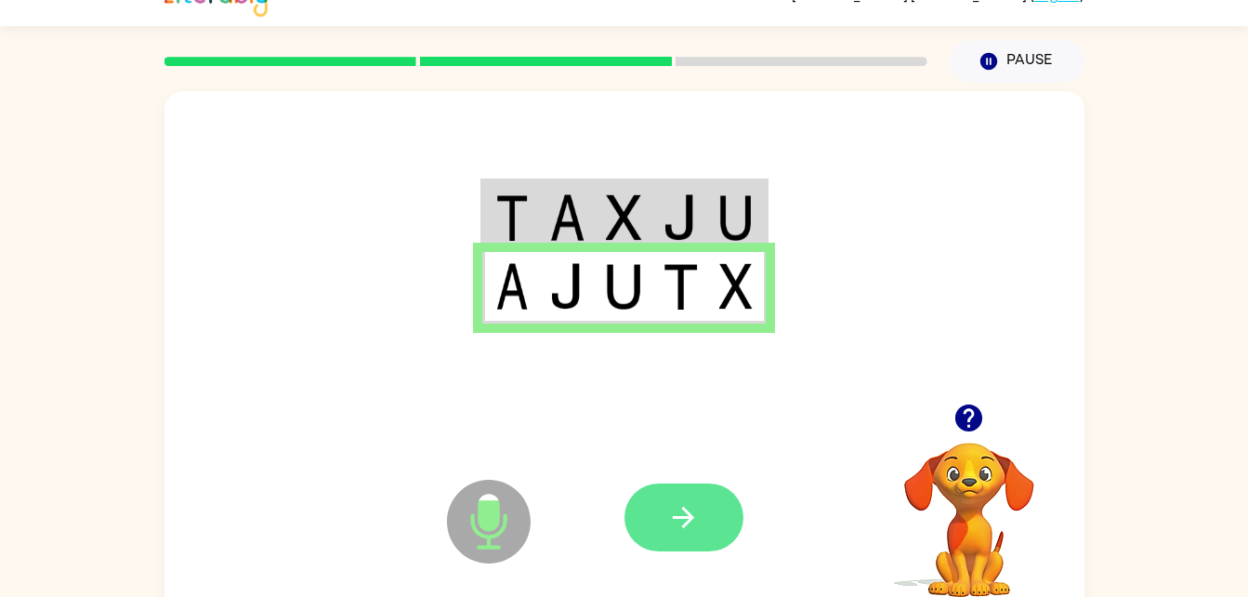
click at [675, 529] on icon "button" at bounding box center [683, 517] width 33 height 33
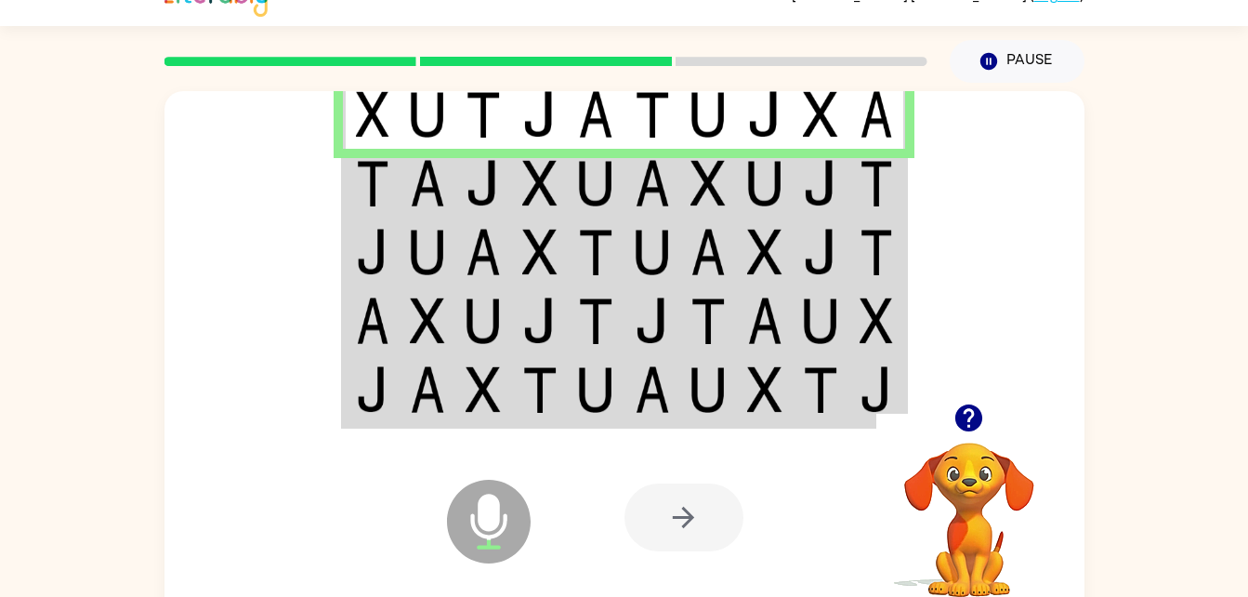
click at [529, 169] on img at bounding box center [539, 183] width 35 height 46
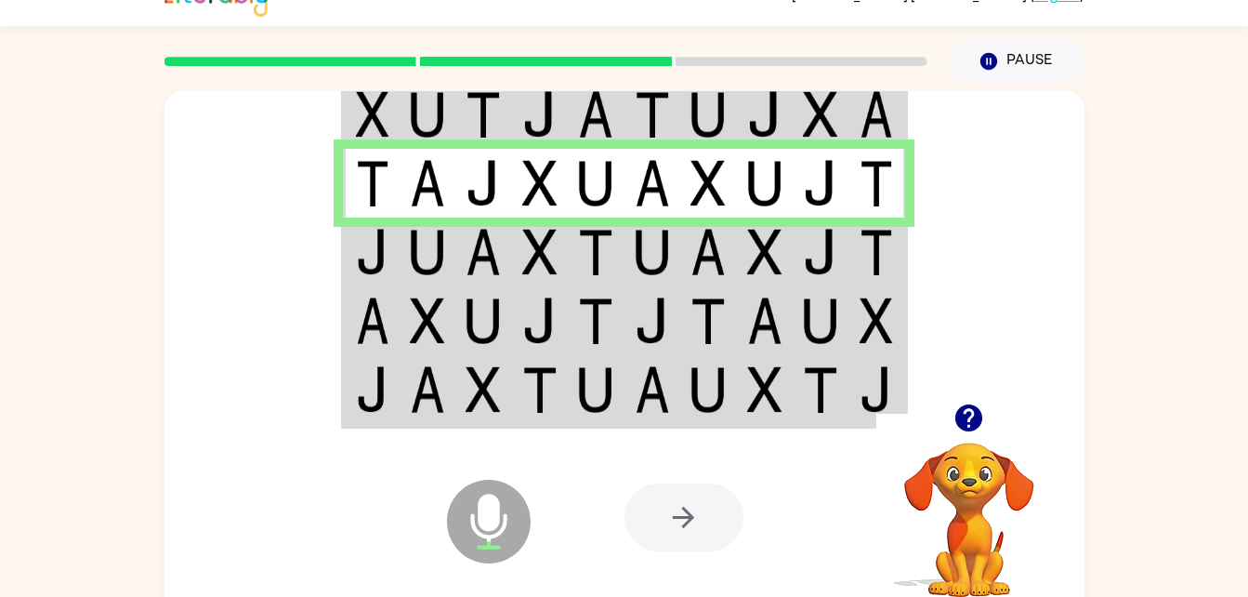
click at [439, 249] on img at bounding box center [427, 252] width 35 height 46
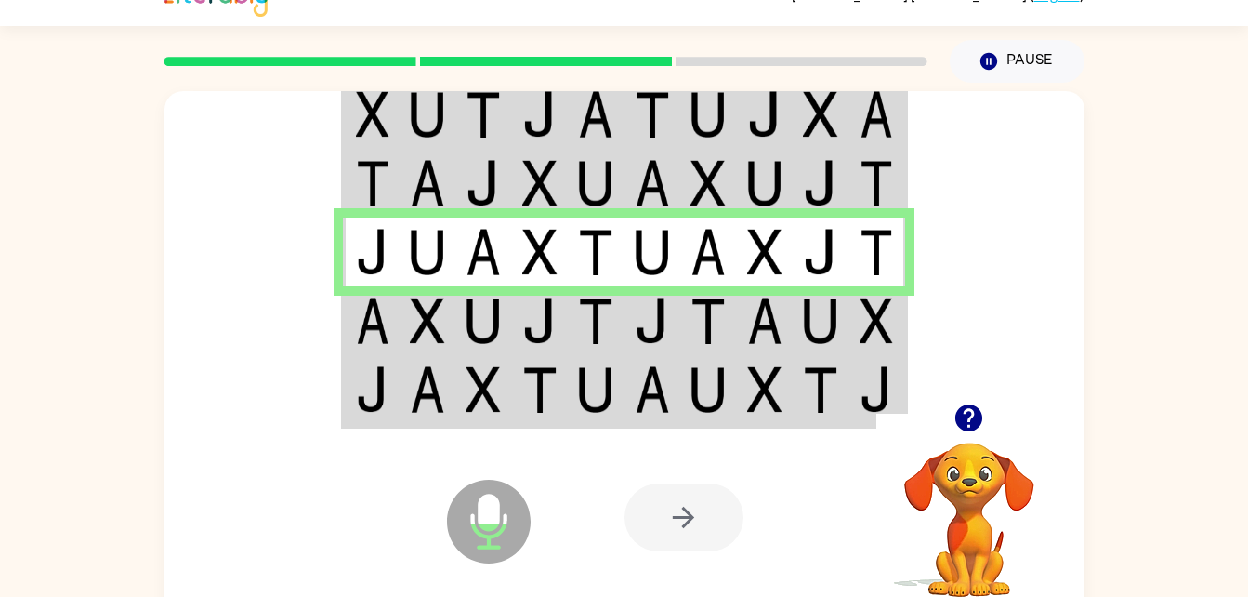
click at [514, 319] on td at bounding box center [540, 320] width 57 height 69
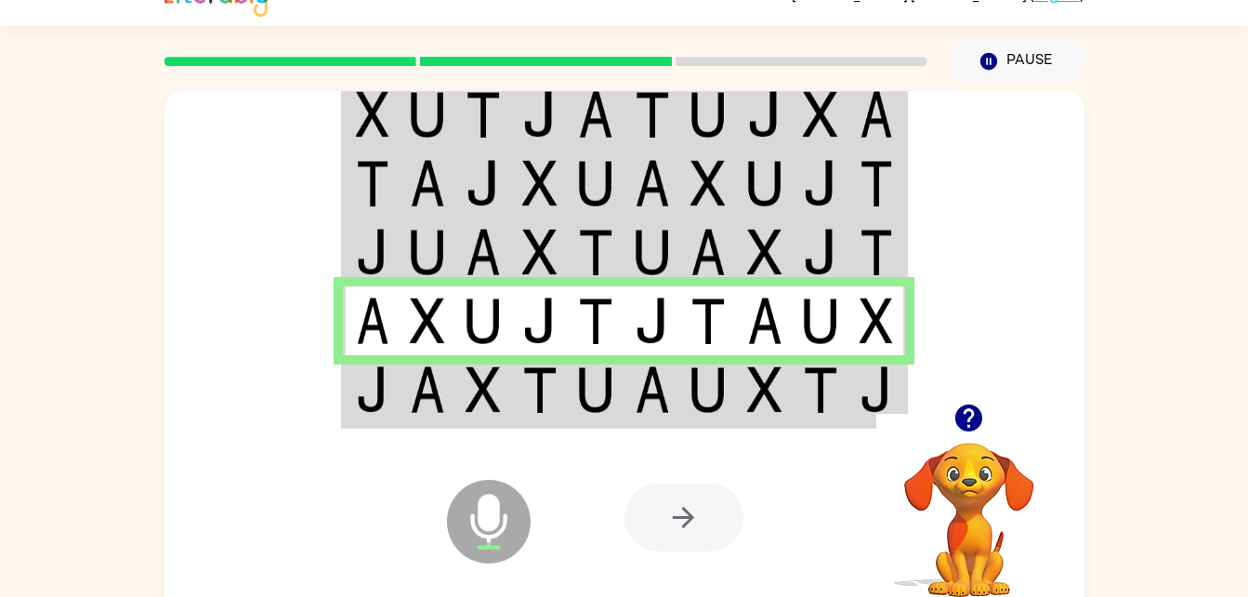
click at [493, 384] on img at bounding box center [482, 389] width 35 height 46
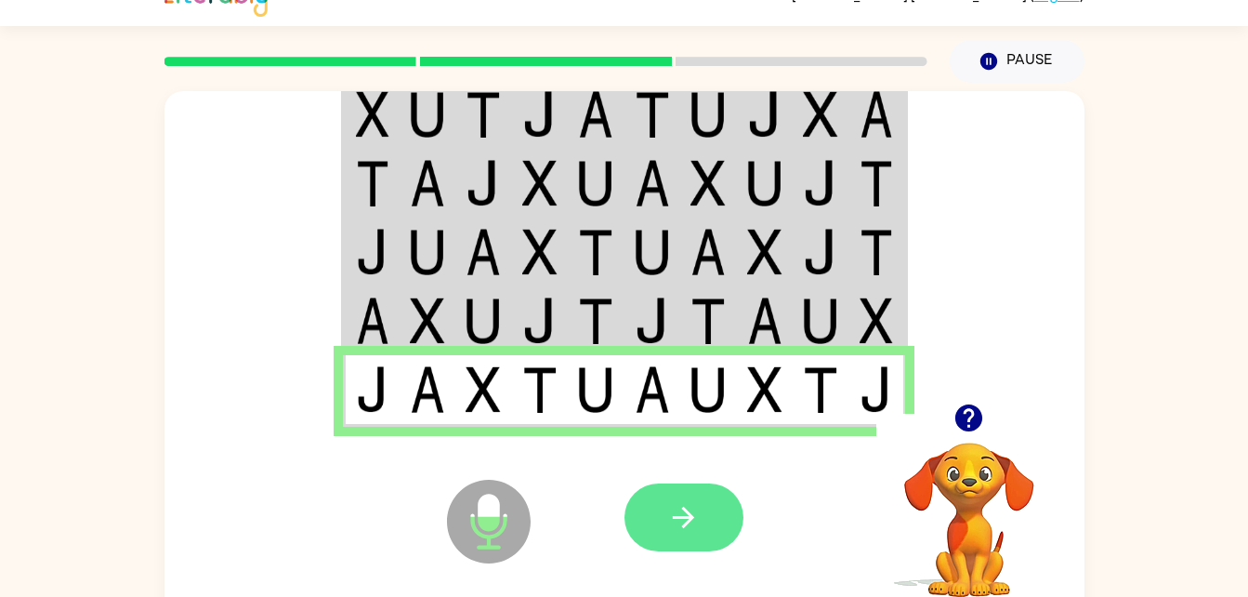
click at [648, 534] on button "button" at bounding box center [683, 517] width 119 height 68
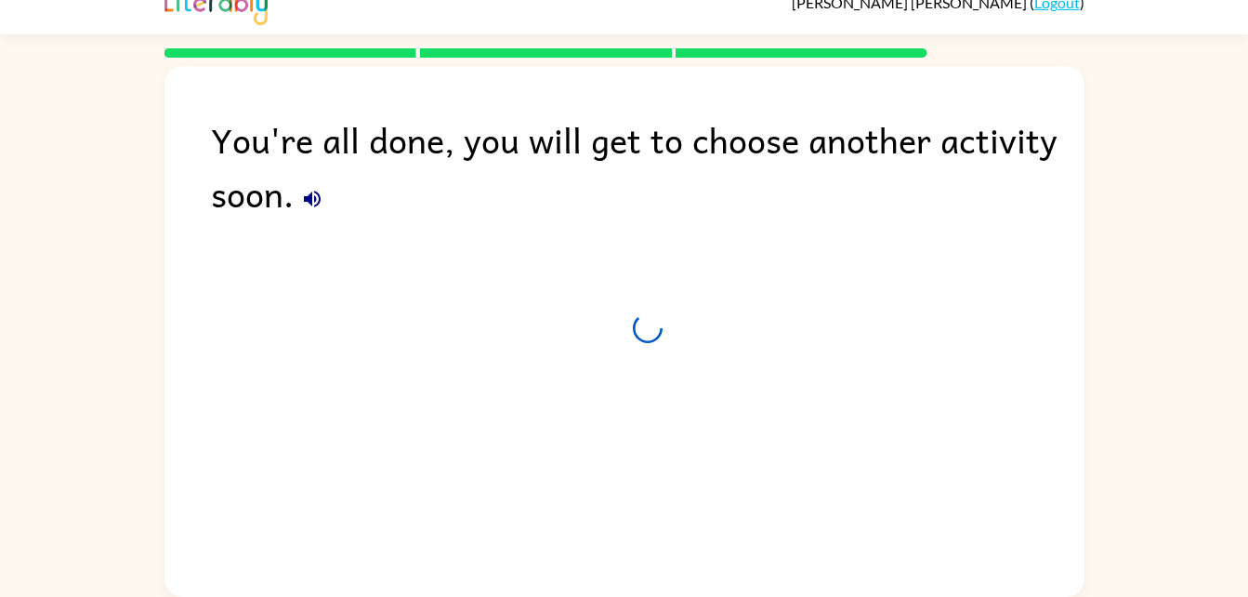
scroll to position [23, 0]
